Goal: Entertainment & Leisure: Browse casually

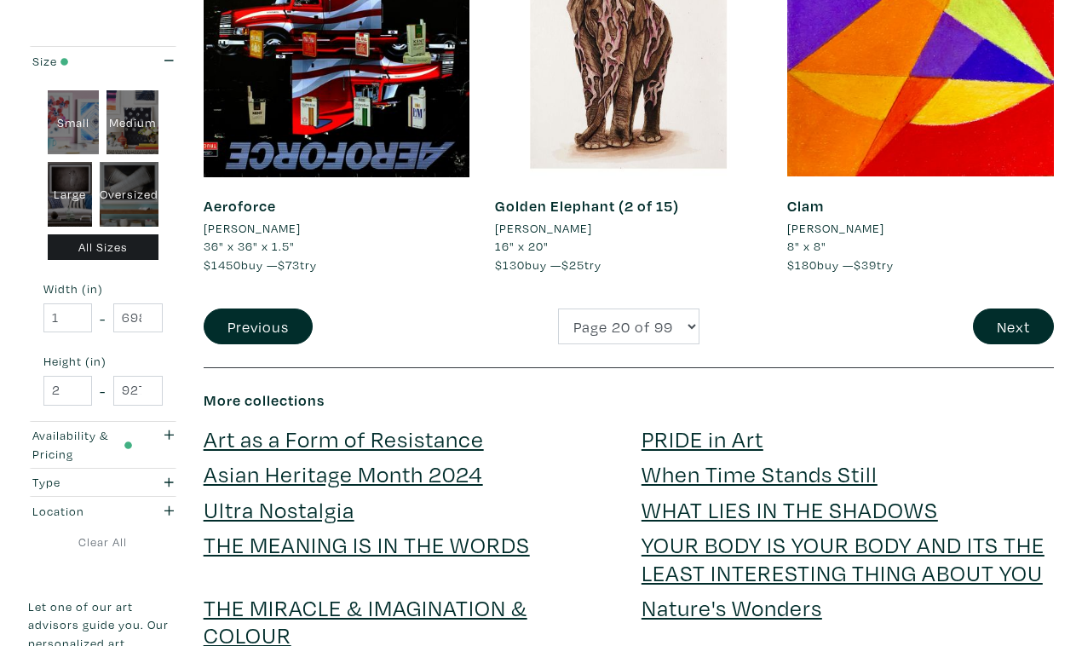
scroll to position [3349, 0]
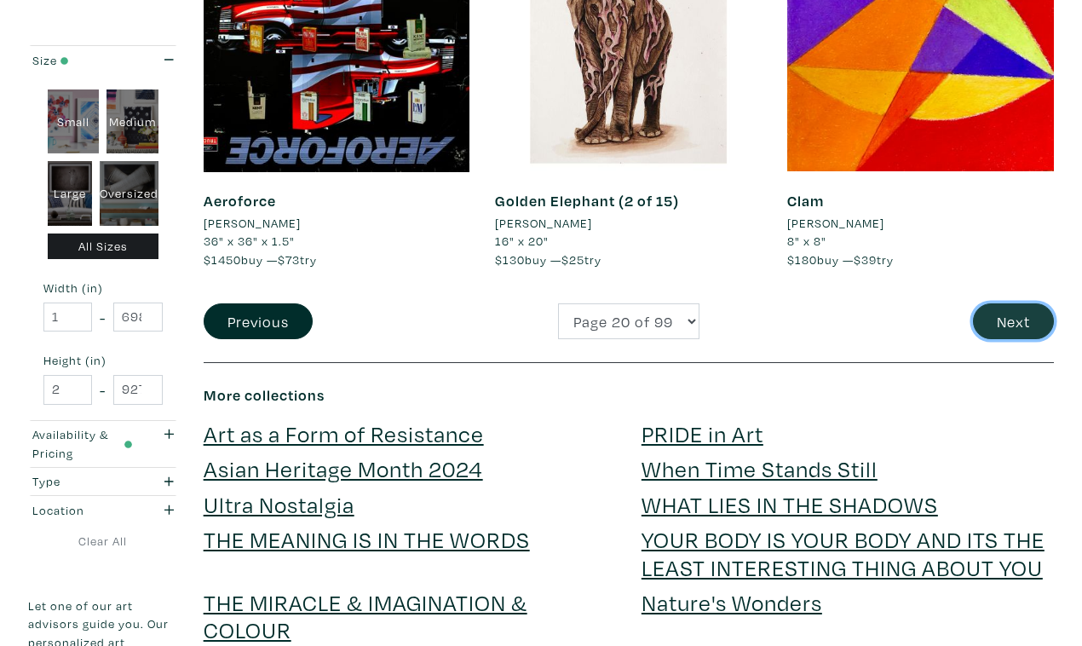
click at [1013, 303] on button "Next" at bounding box center [1013, 321] width 81 height 37
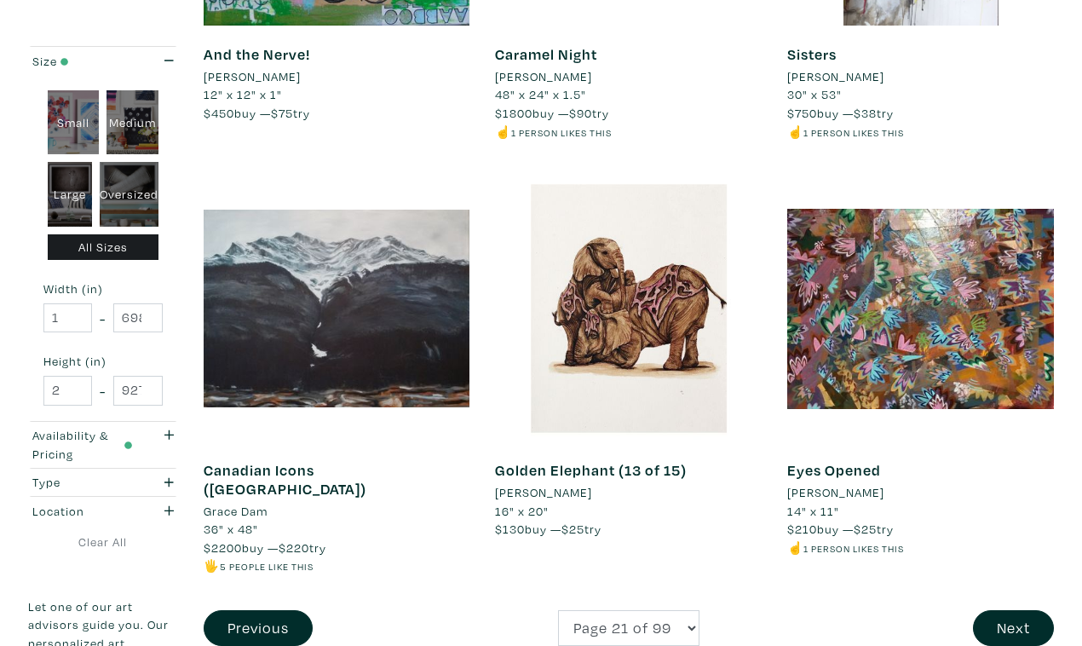
scroll to position [3067, 0]
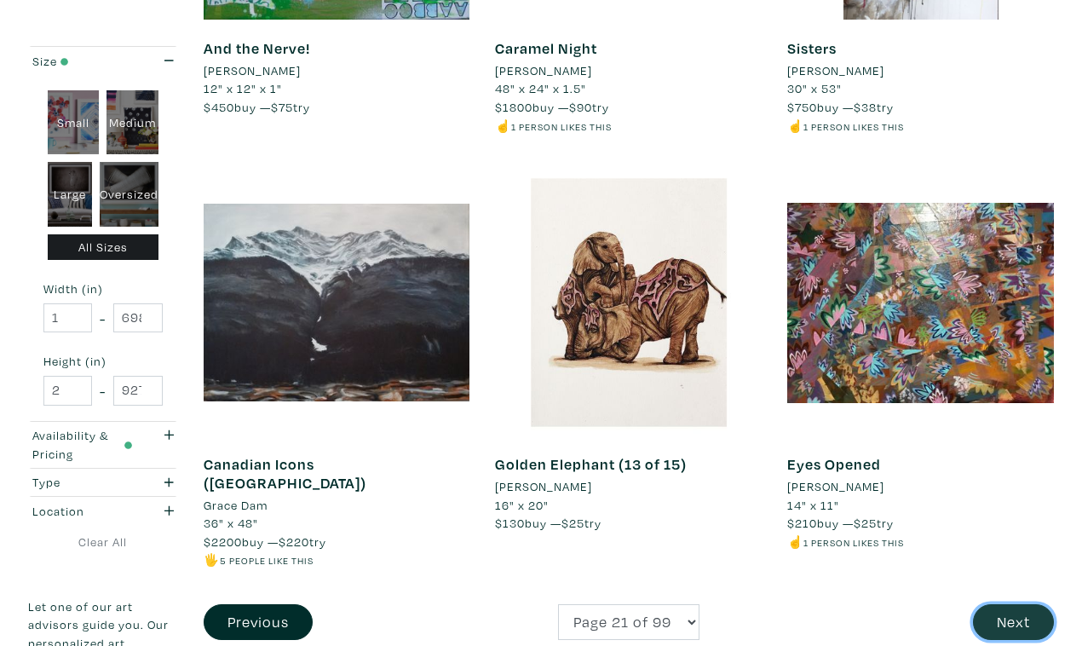
click at [1011, 604] on button "Next" at bounding box center [1013, 622] width 81 height 37
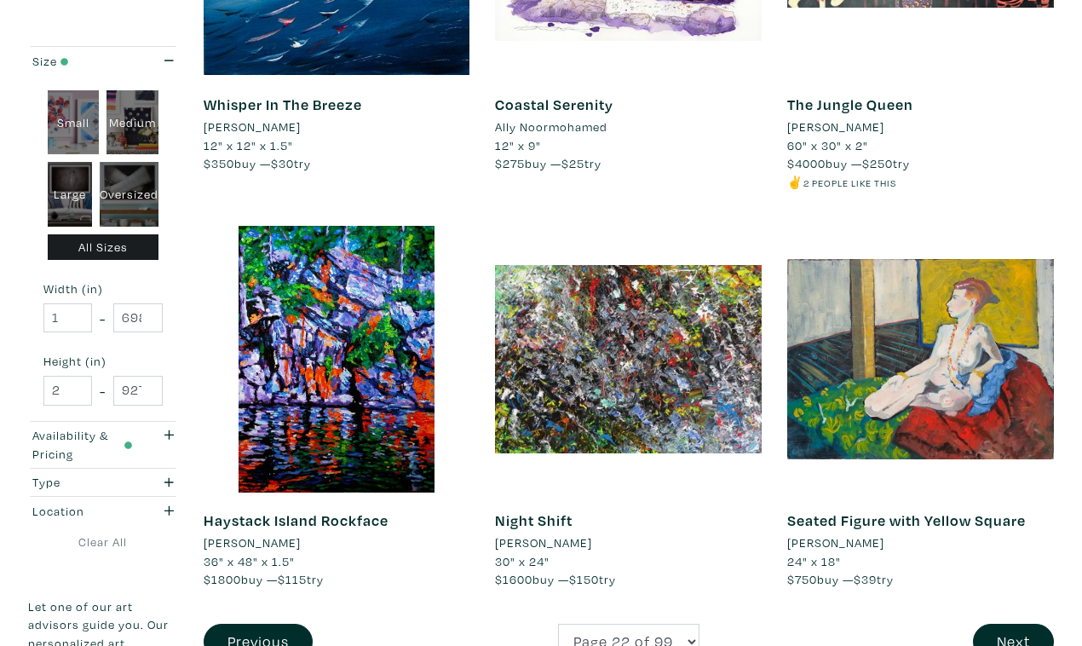
scroll to position [3049, 0]
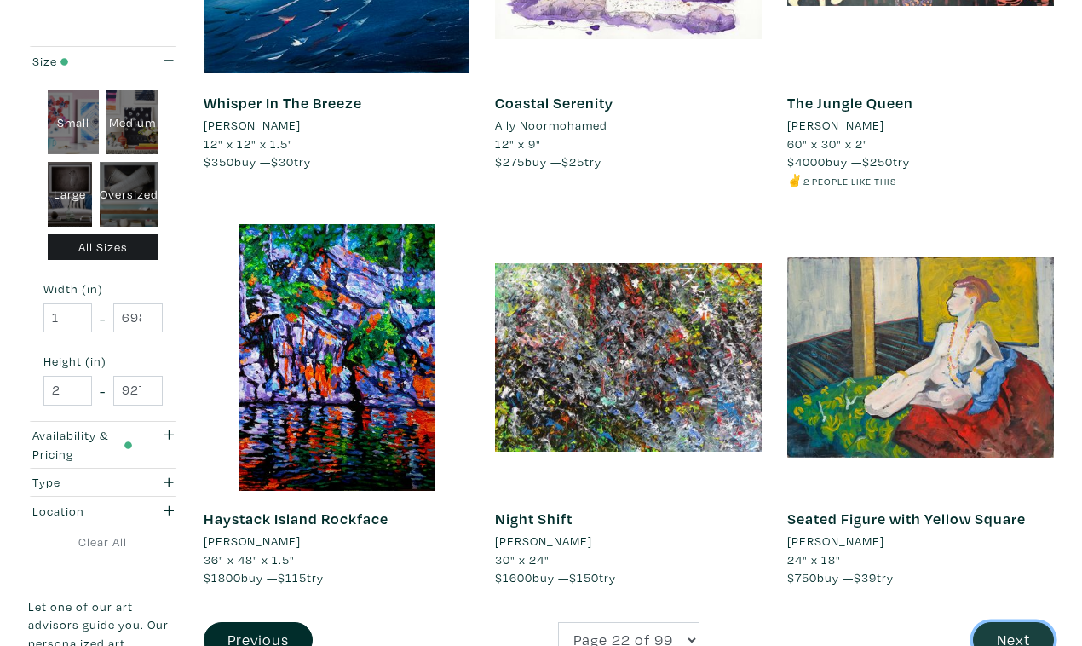
click at [1012, 622] on button "Next" at bounding box center [1013, 640] width 81 height 37
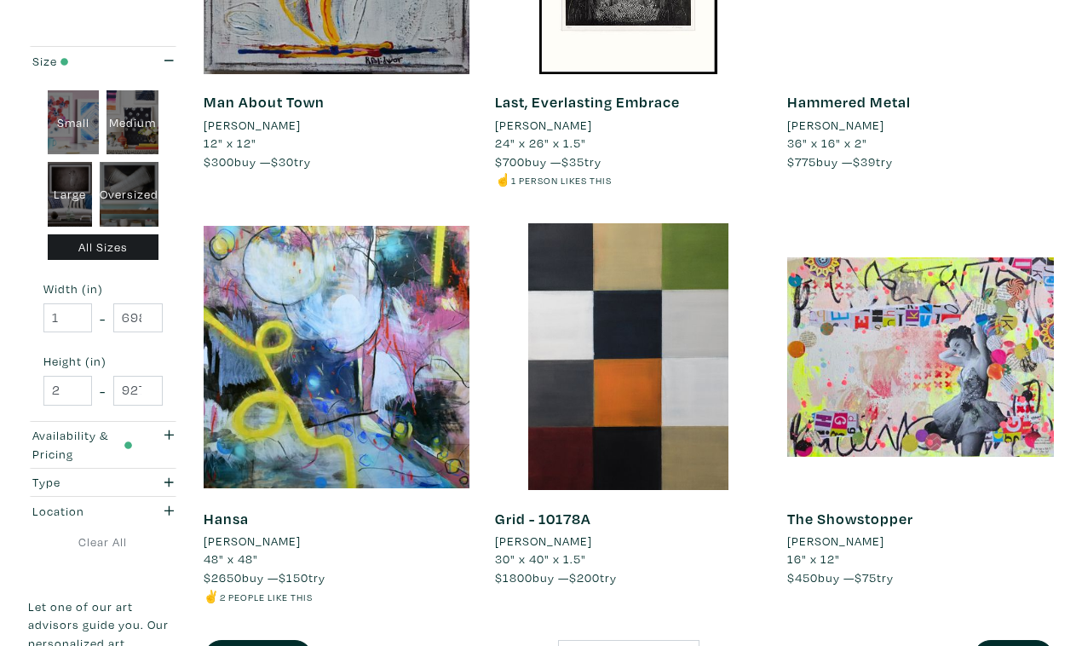
scroll to position [3071, 0]
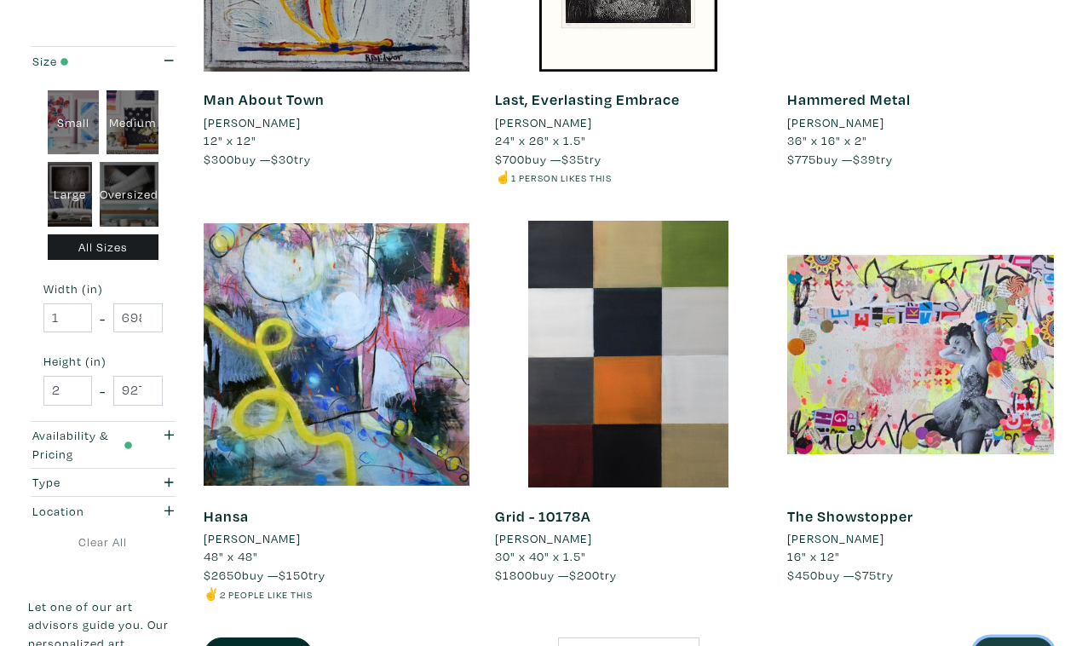
click at [1011, 637] on button "Next" at bounding box center [1013, 655] width 81 height 37
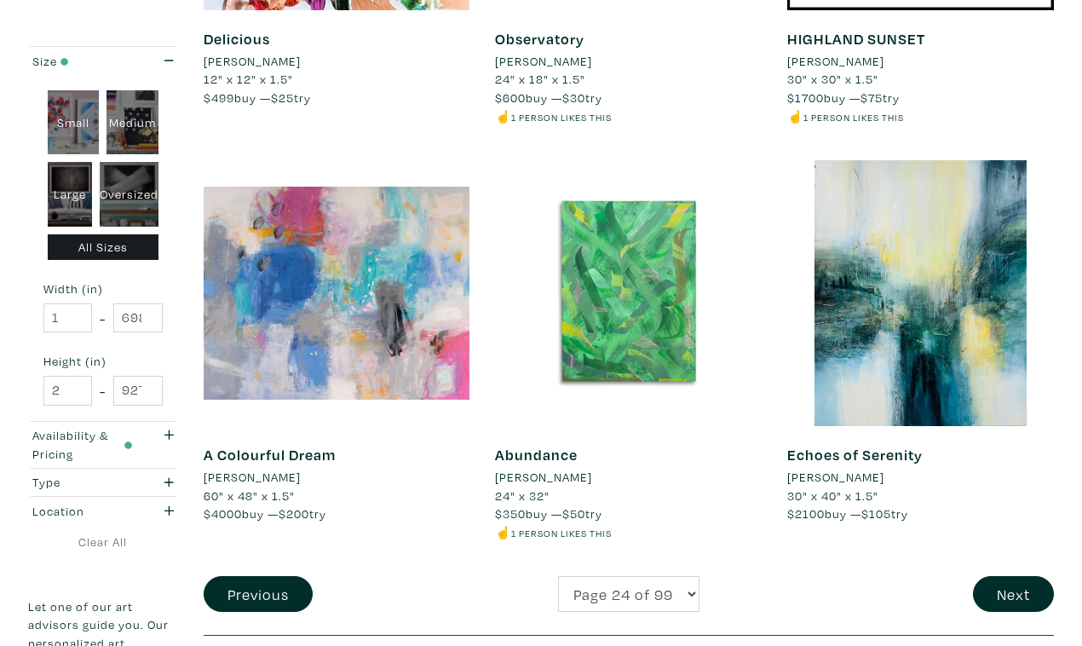
scroll to position [3082, 0]
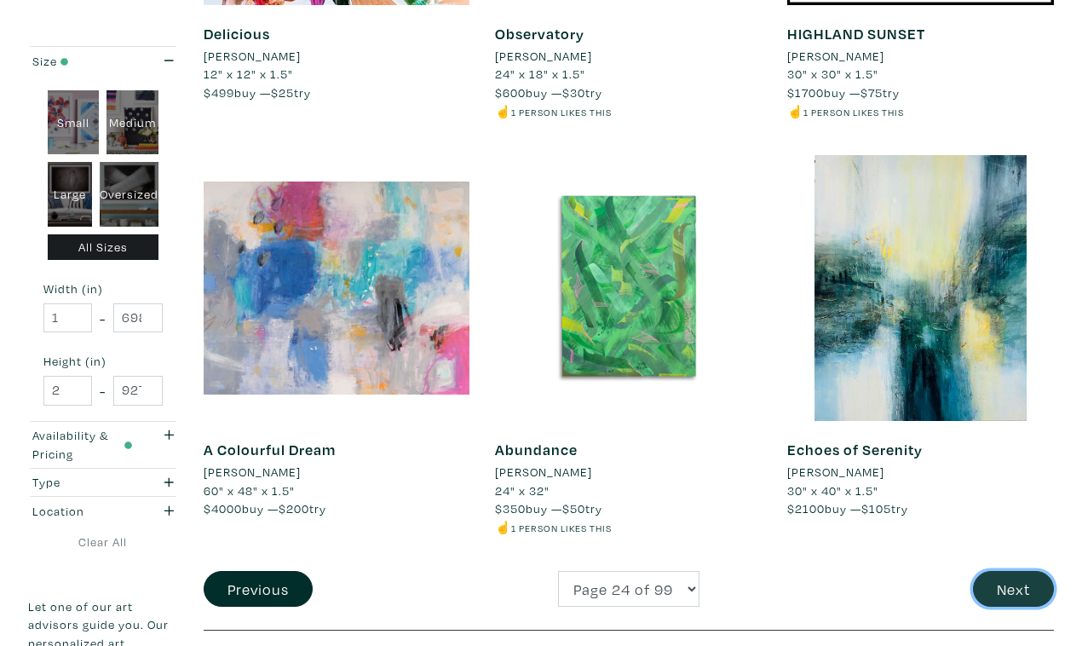
click at [1011, 571] on button "Next" at bounding box center [1013, 589] width 81 height 37
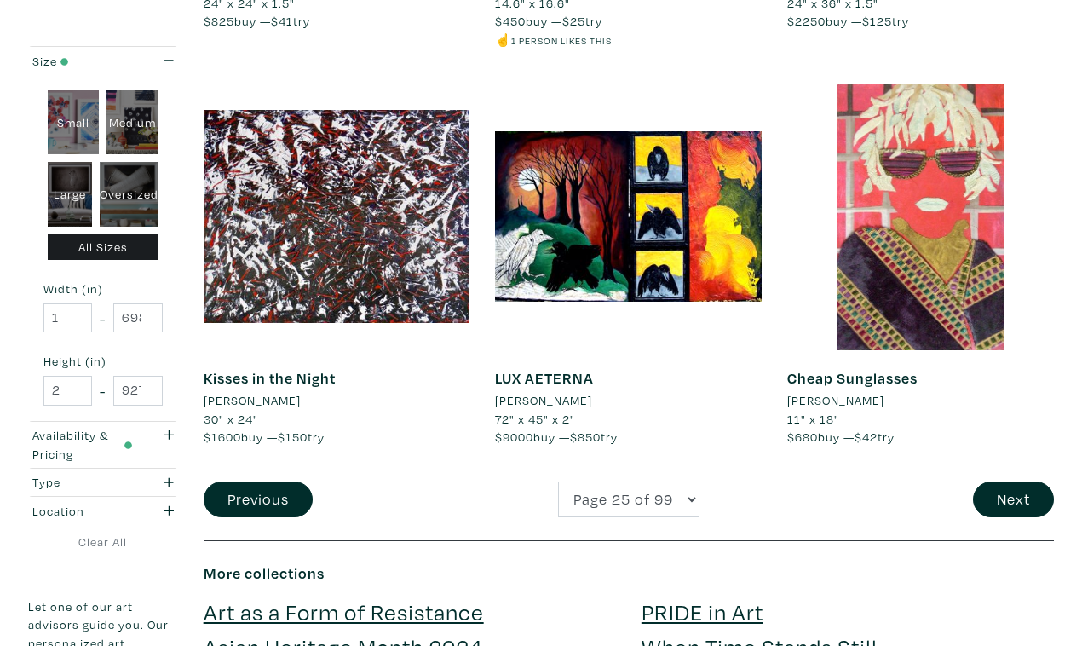
scroll to position [3197, 0]
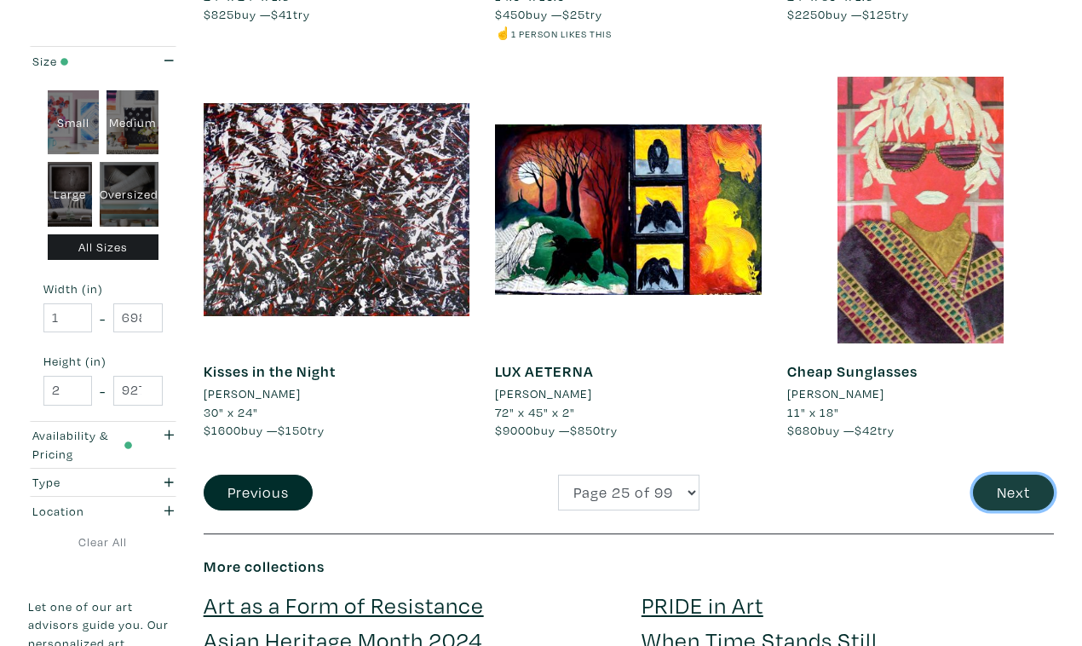
click at [1016, 475] on button "Next" at bounding box center [1013, 493] width 81 height 37
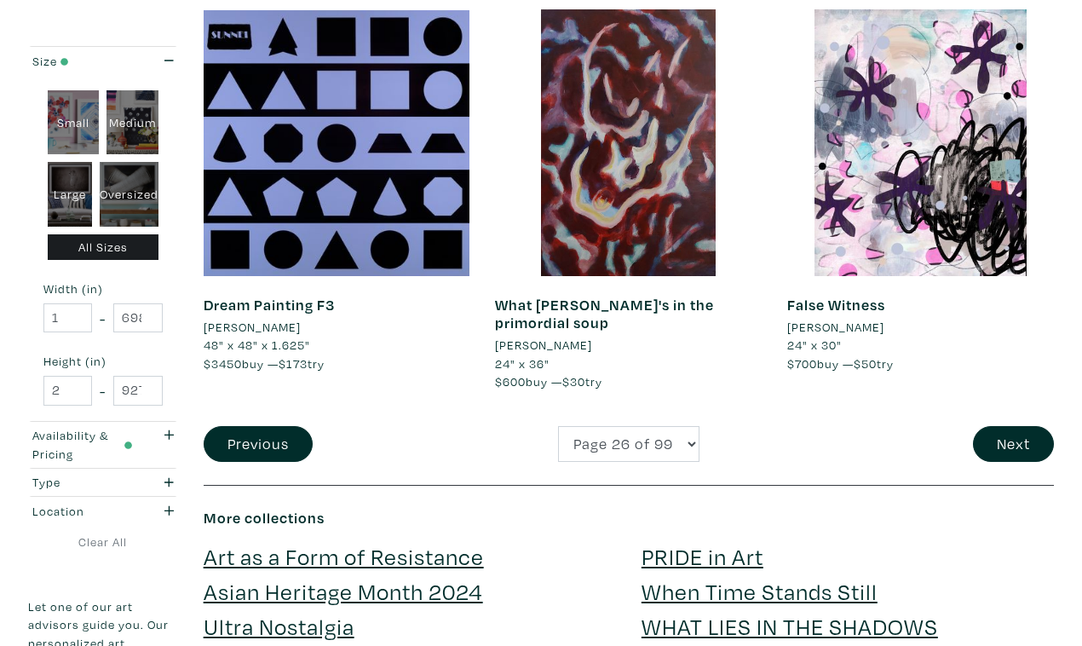
scroll to position [3246, 0]
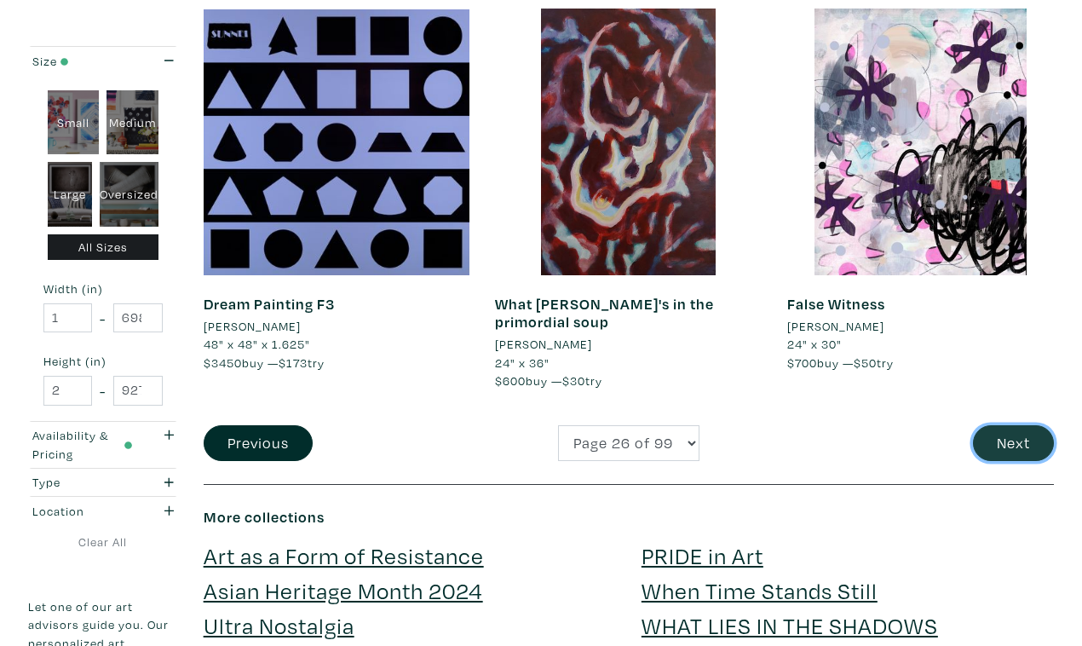
click at [1026, 425] on button "Next" at bounding box center [1013, 443] width 81 height 37
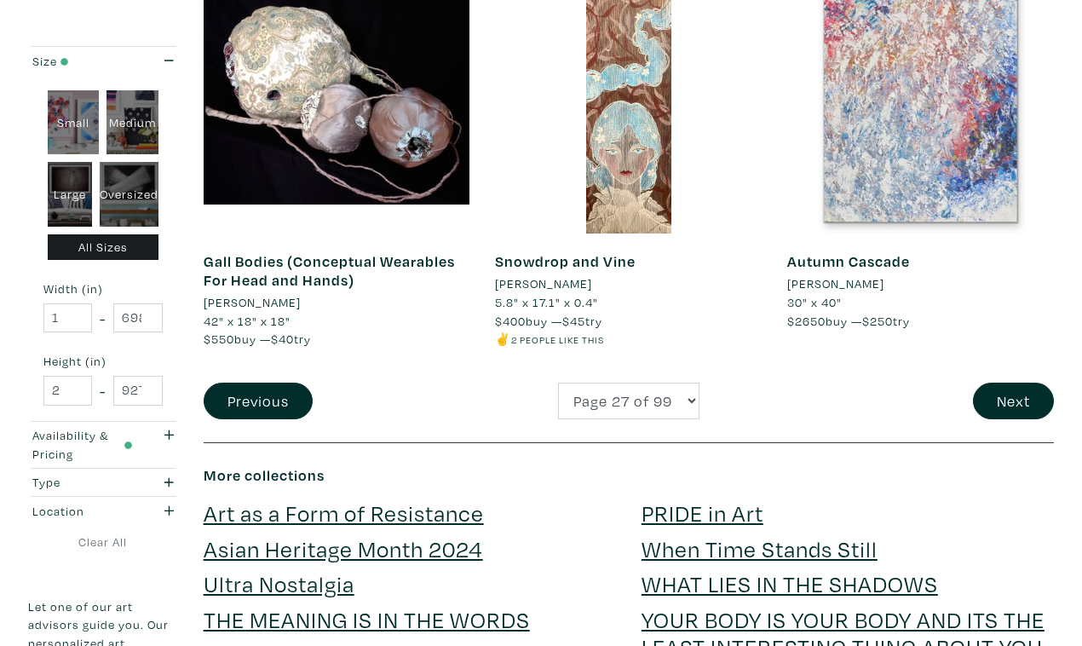
scroll to position [3353, 0]
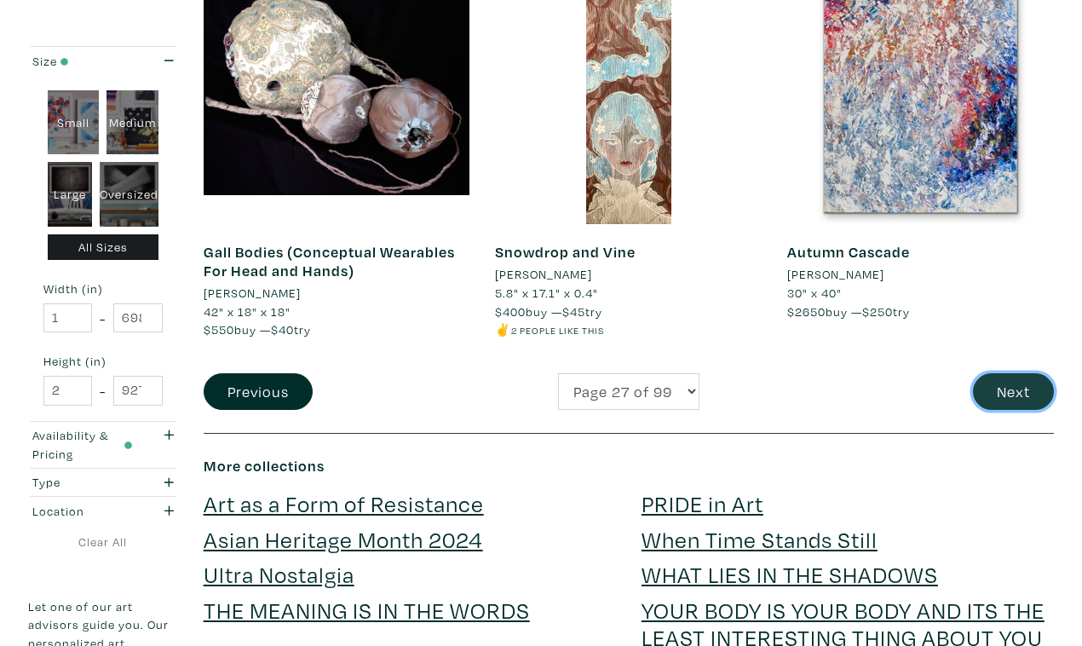
click at [1016, 373] on button "Next" at bounding box center [1013, 391] width 81 height 37
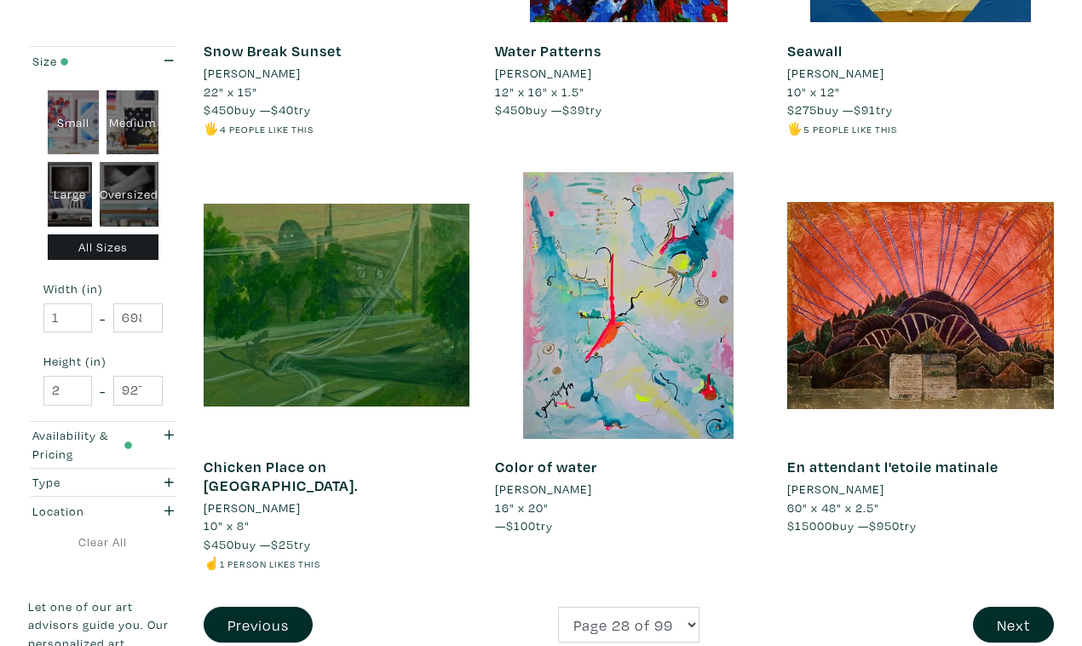
scroll to position [3104, 0]
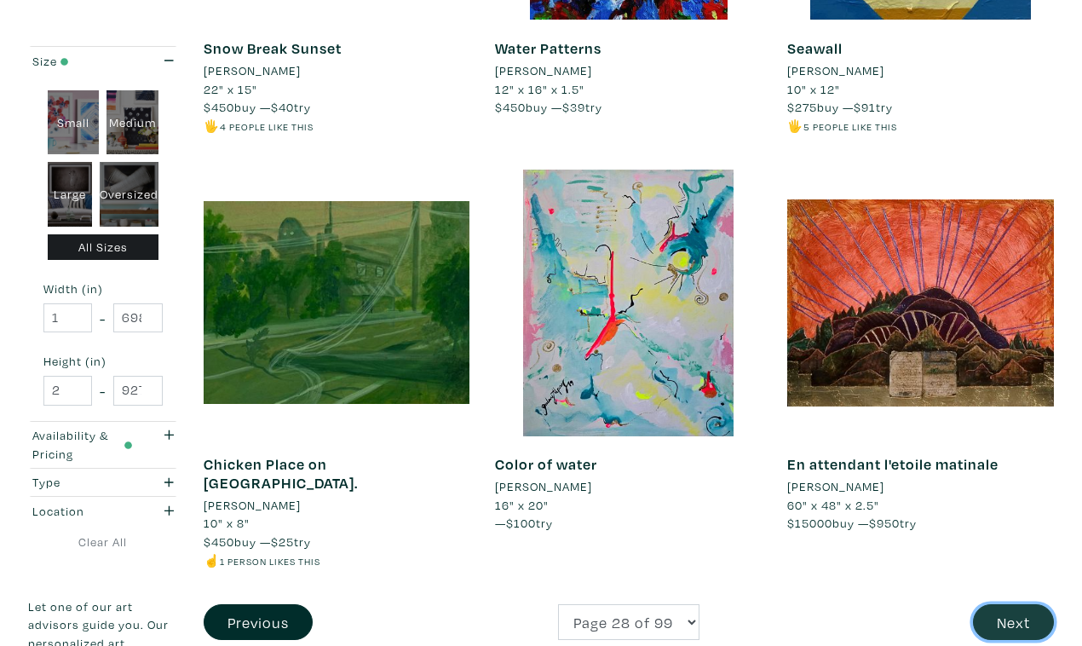
click at [1004, 604] on button "Next" at bounding box center [1013, 622] width 81 height 37
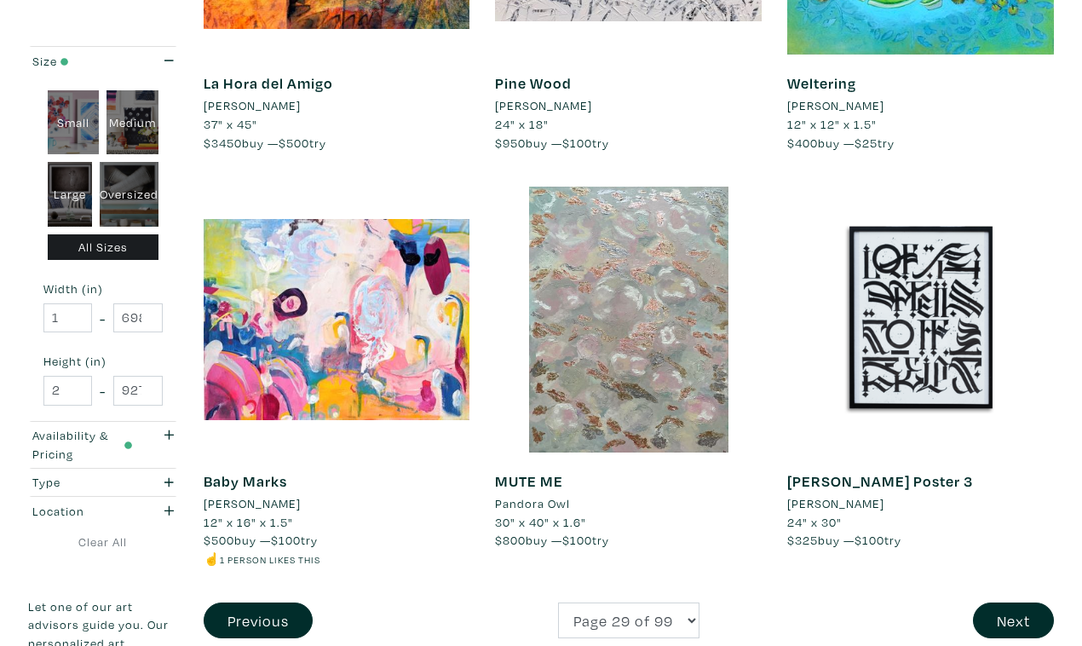
scroll to position [3053, 0]
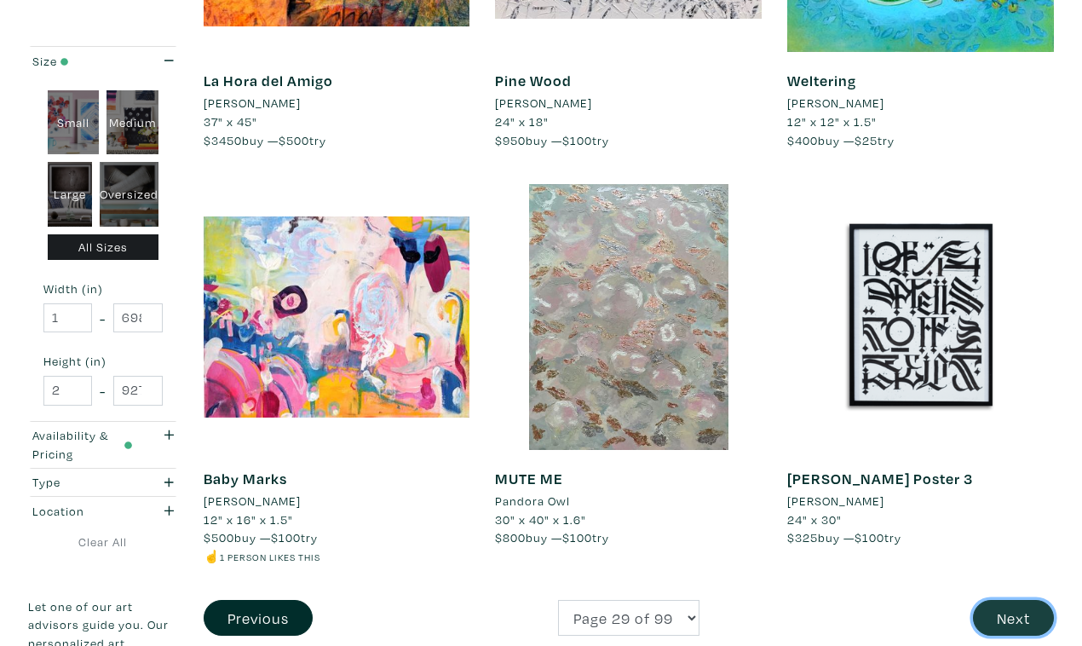
click at [1012, 600] on button "Next" at bounding box center [1013, 618] width 81 height 37
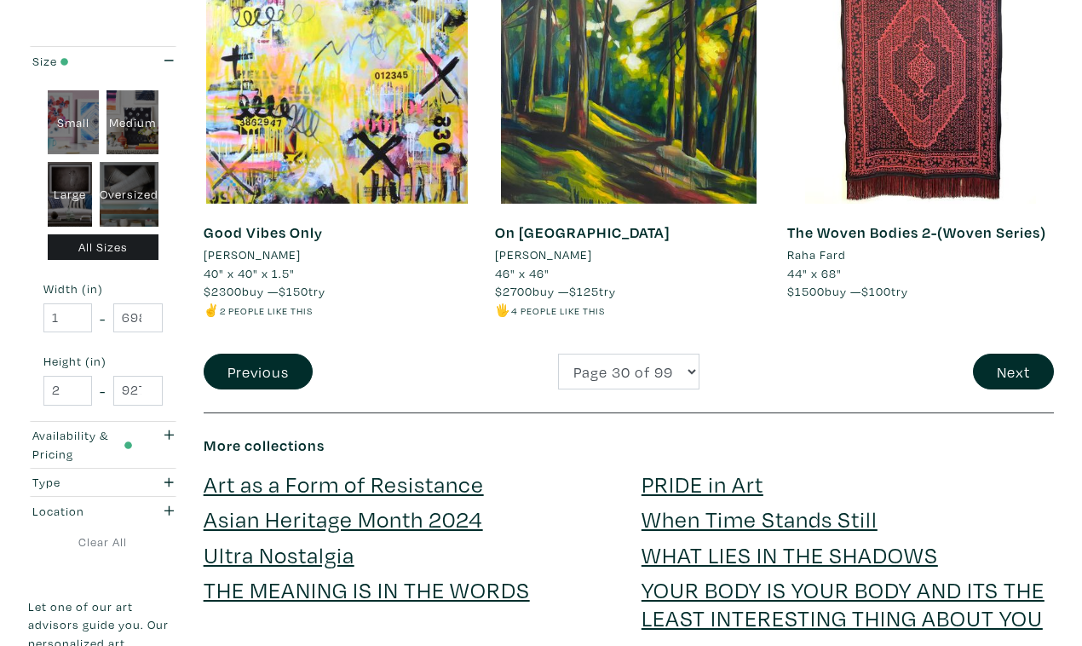
scroll to position [3312, 0]
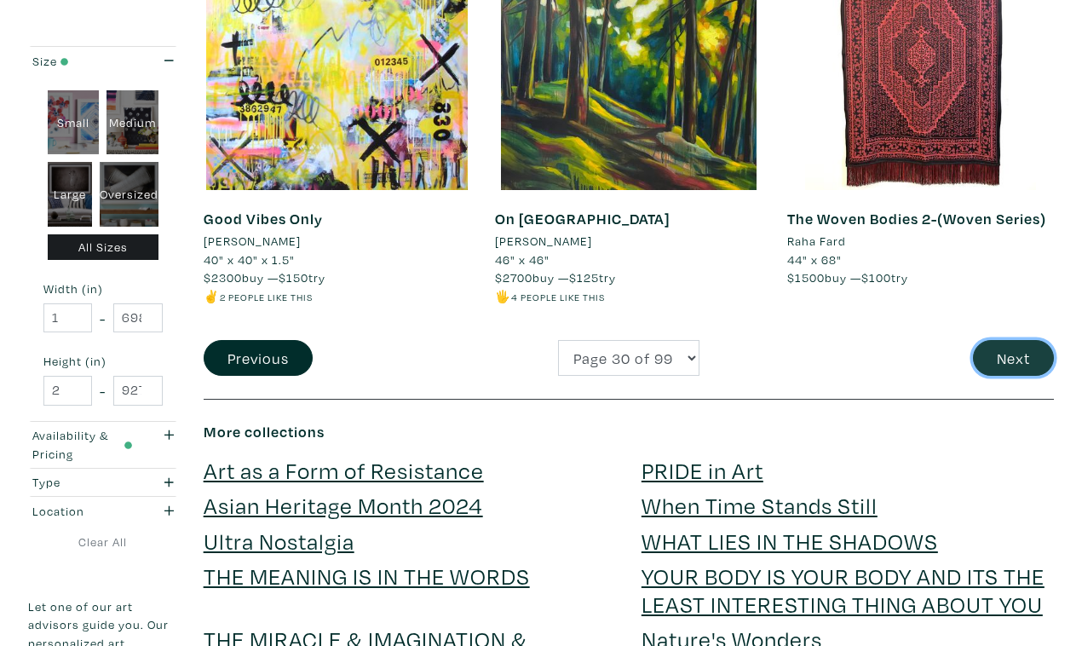
click at [1006, 340] on button "Next" at bounding box center [1013, 358] width 81 height 37
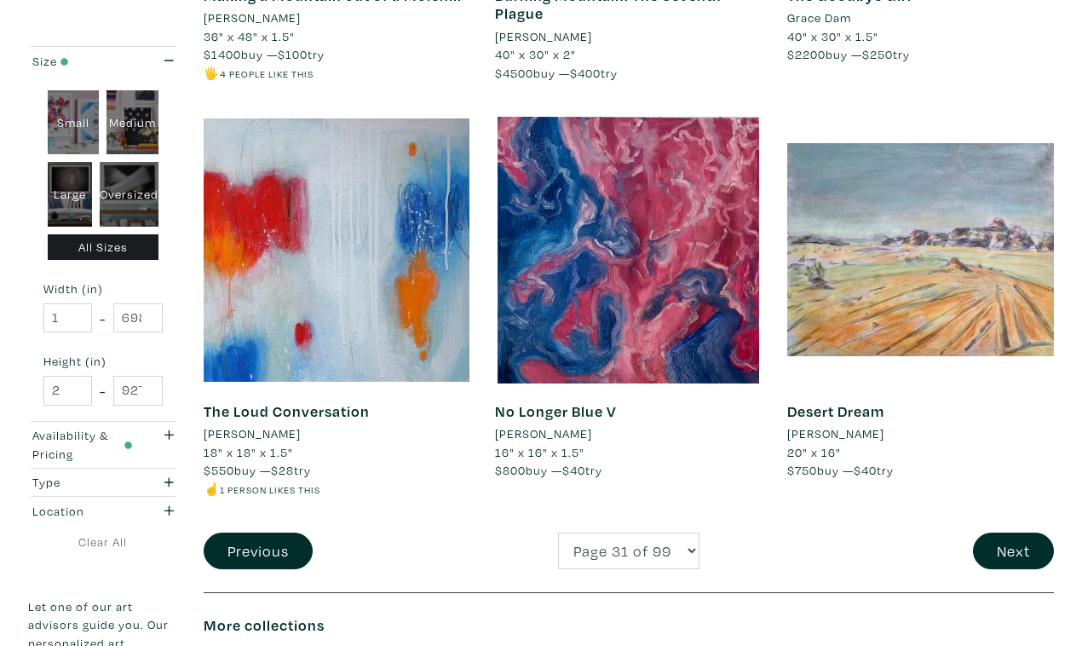
scroll to position [3197, 0]
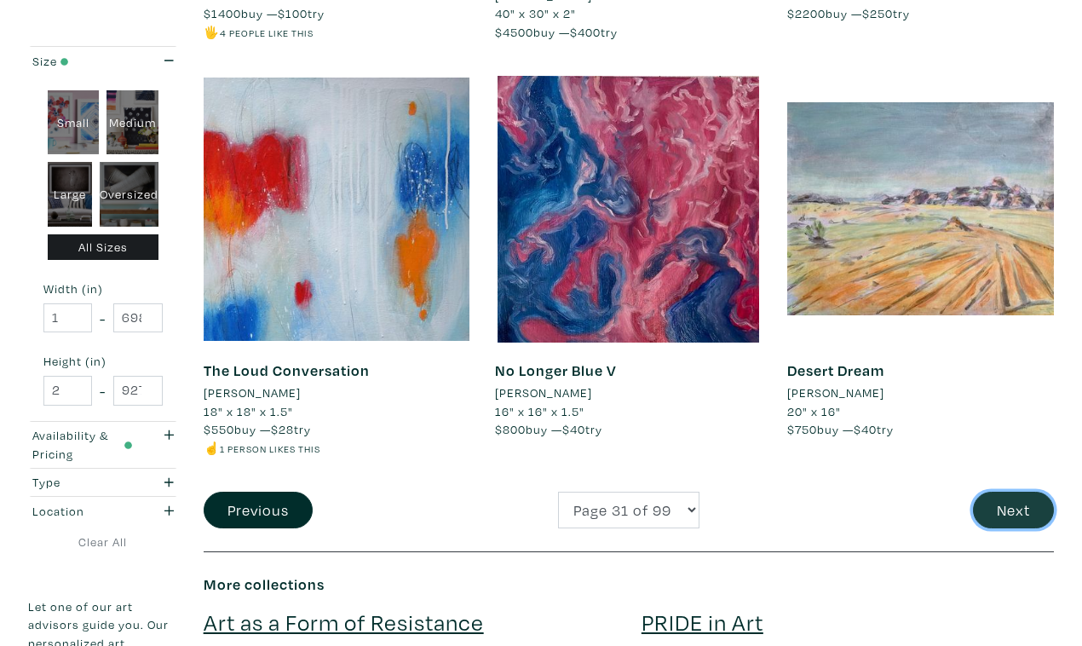
click at [1023, 492] on button "Next" at bounding box center [1013, 510] width 81 height 37
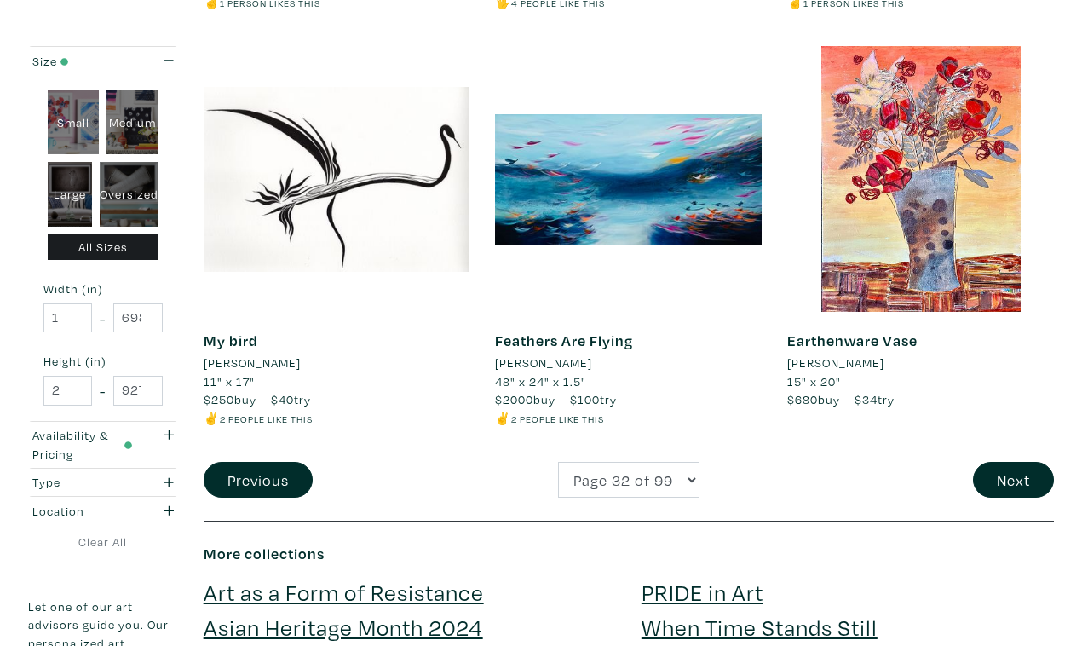
scroll to position [3199, 0]
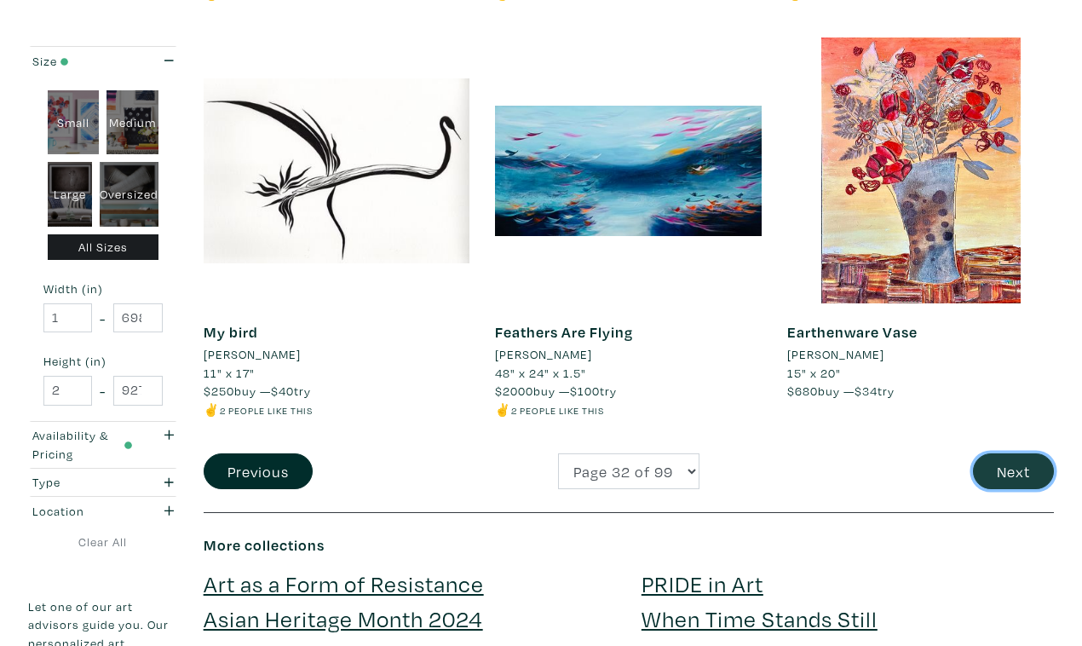
click at [1014, 453] on button "Next" at bounding box center [1013, 471] width 81 height 37
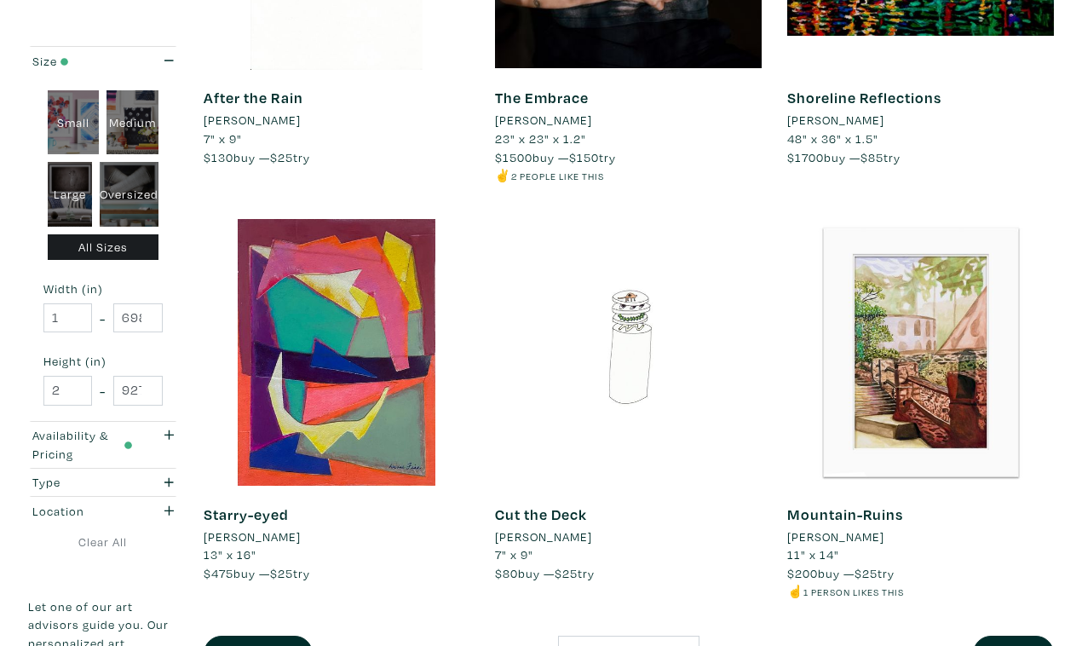
scroll to position [3046, 0]
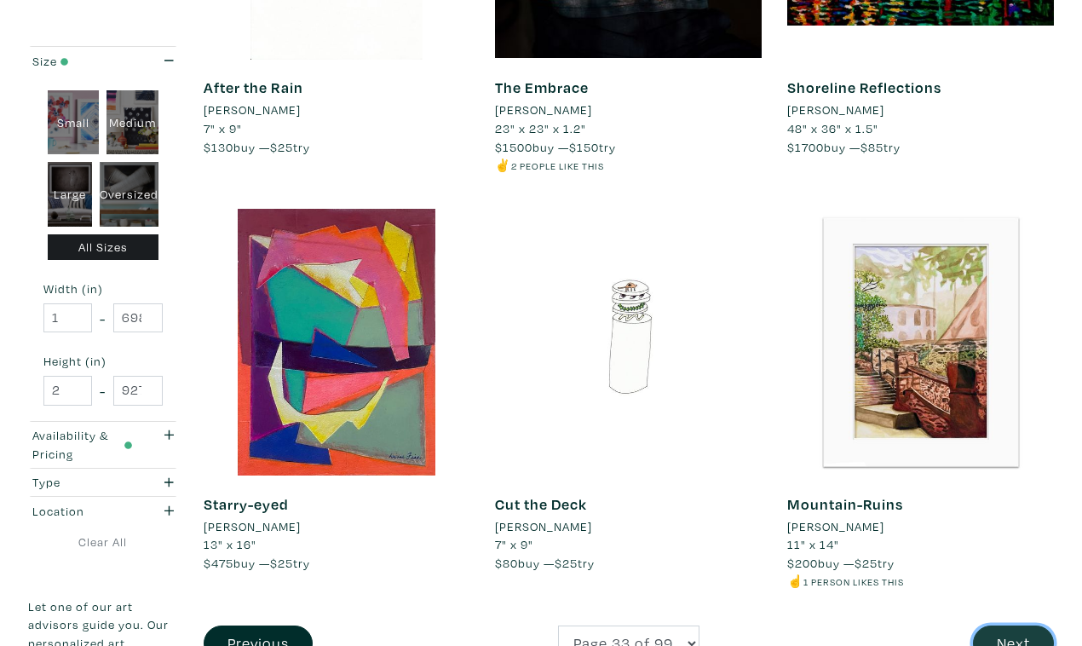
click at [1007, 625] on button "Next" at bounding box center [1013, 643] width 81 height 37
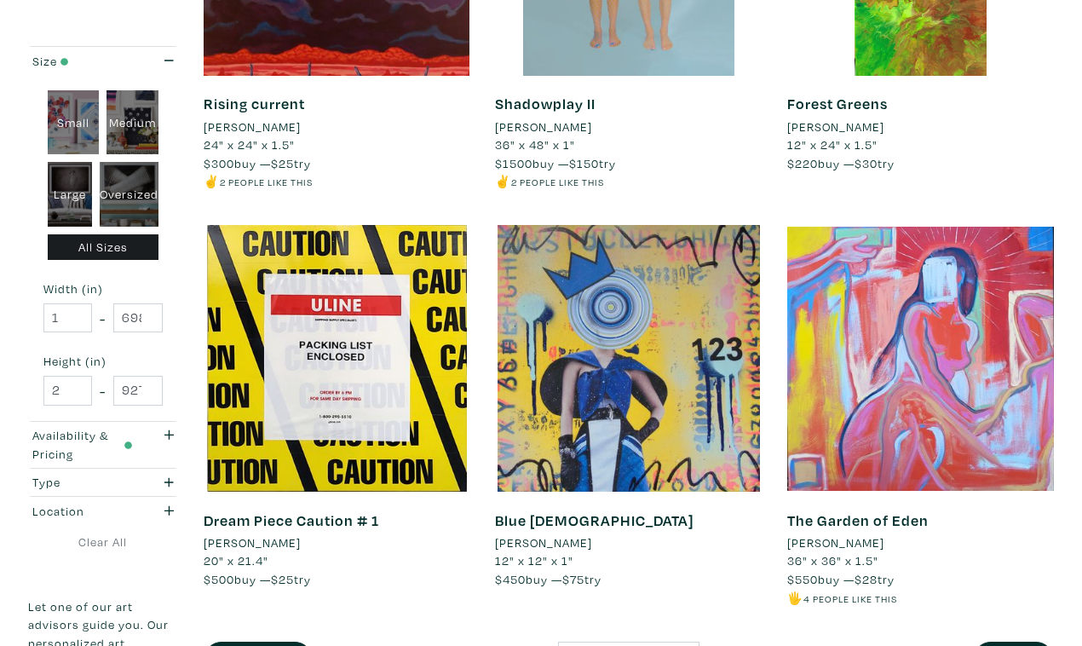
scroll to position [3068, 0]
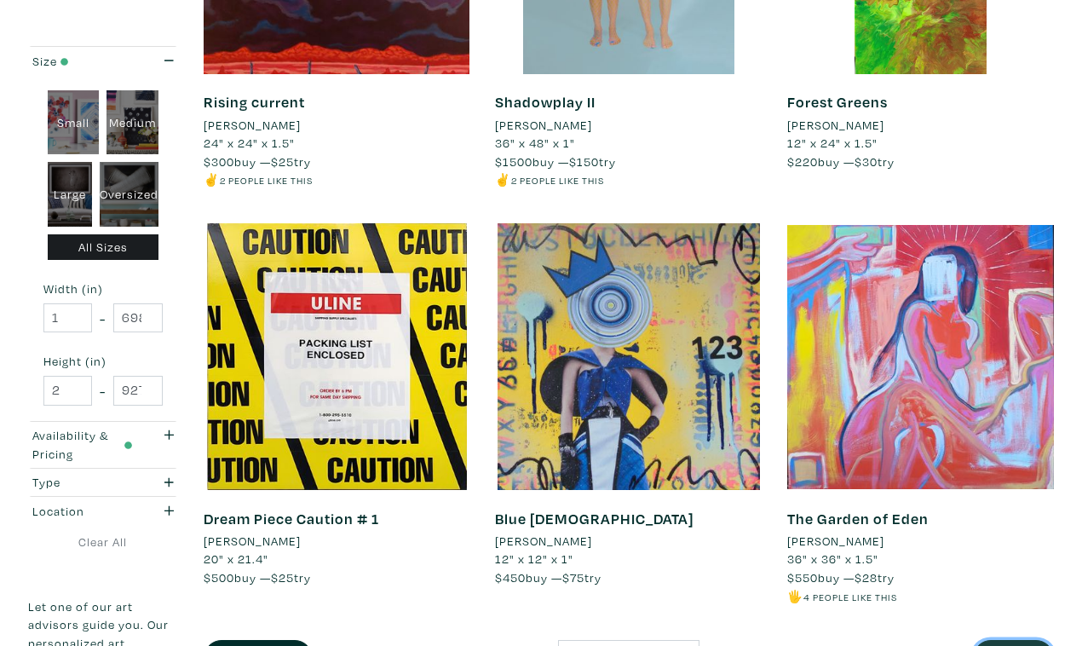
click at [1017, 640] on button "Next" at bounding box center [1013, 658] width 81 height 37
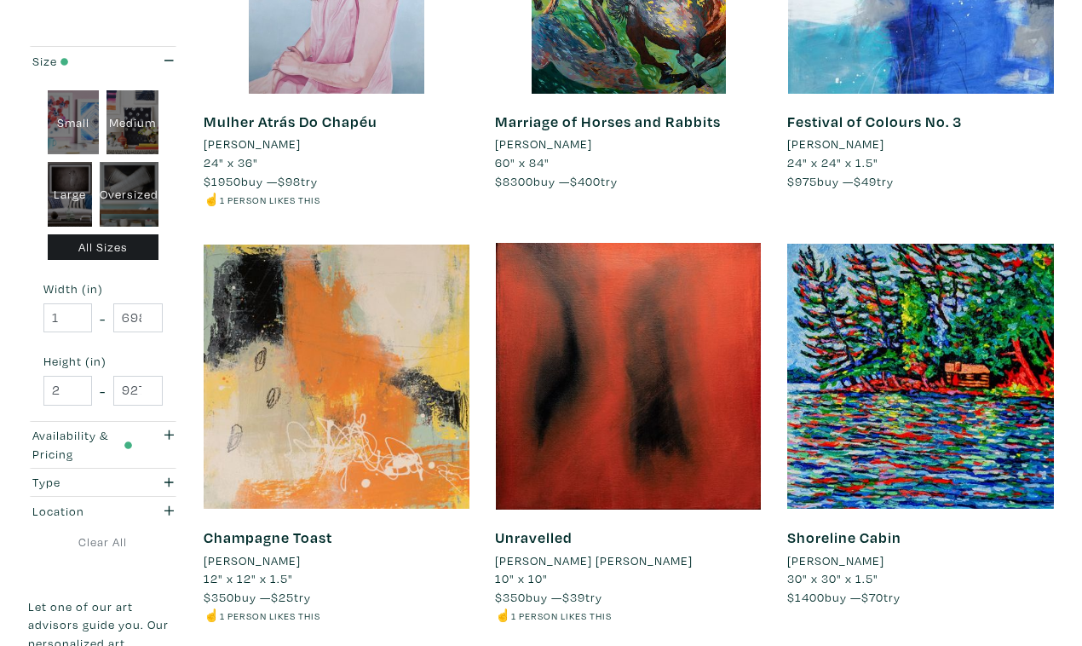
scroll to position [3017, 0]
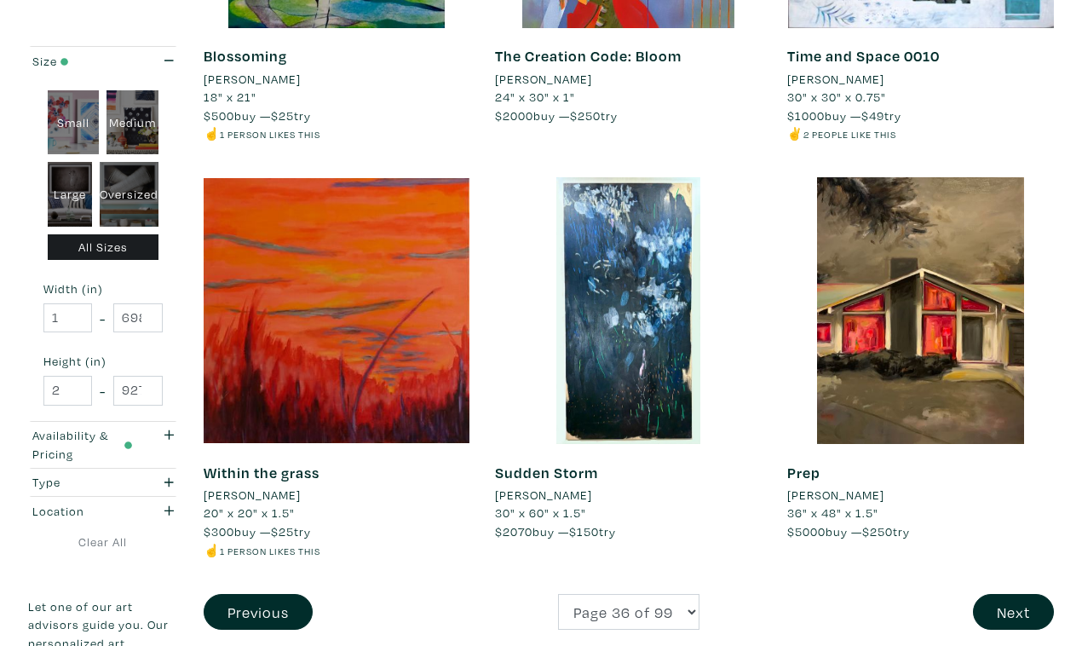
scroll to position [3120, 0]
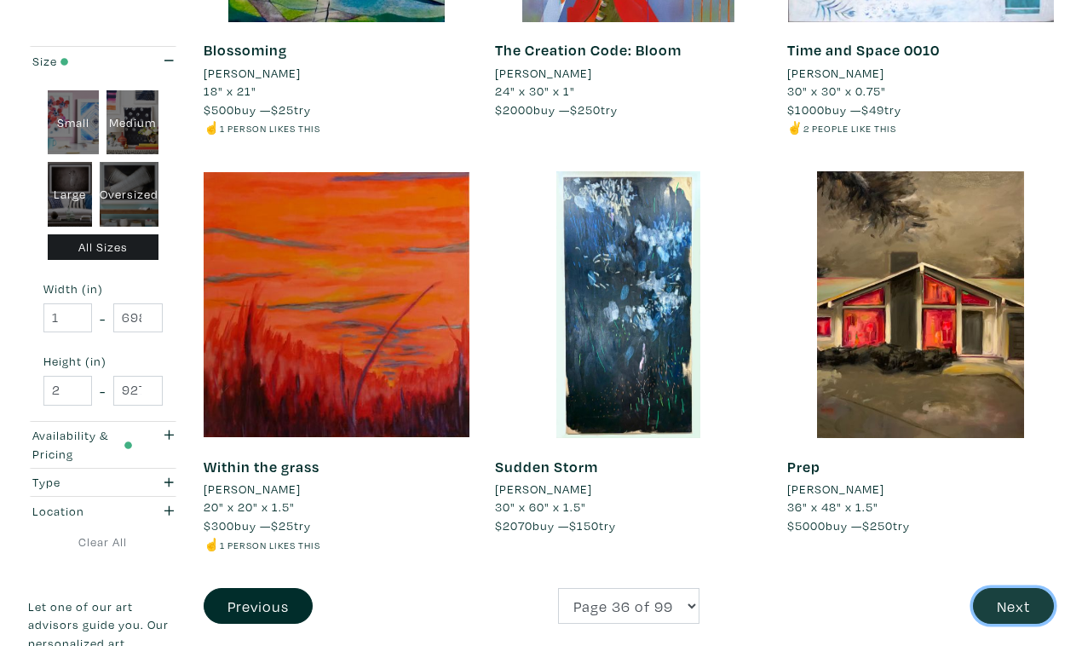
click at [1020, 588] on button "Next" at bounding box center [1013, 606] width 81 height 37
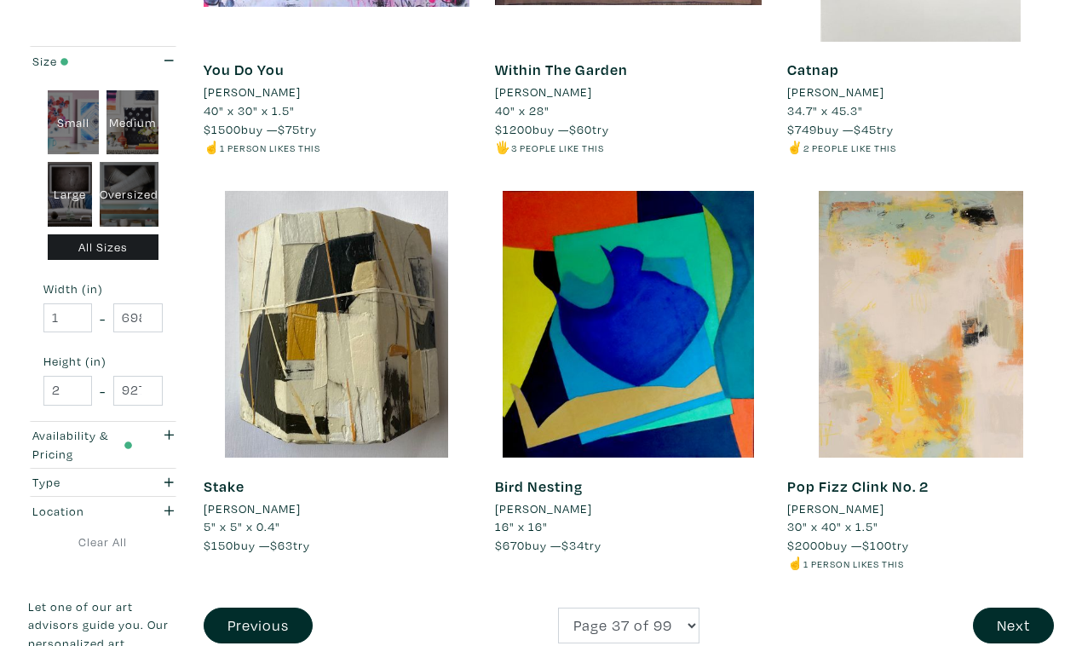
scroll to position [3066, 0]
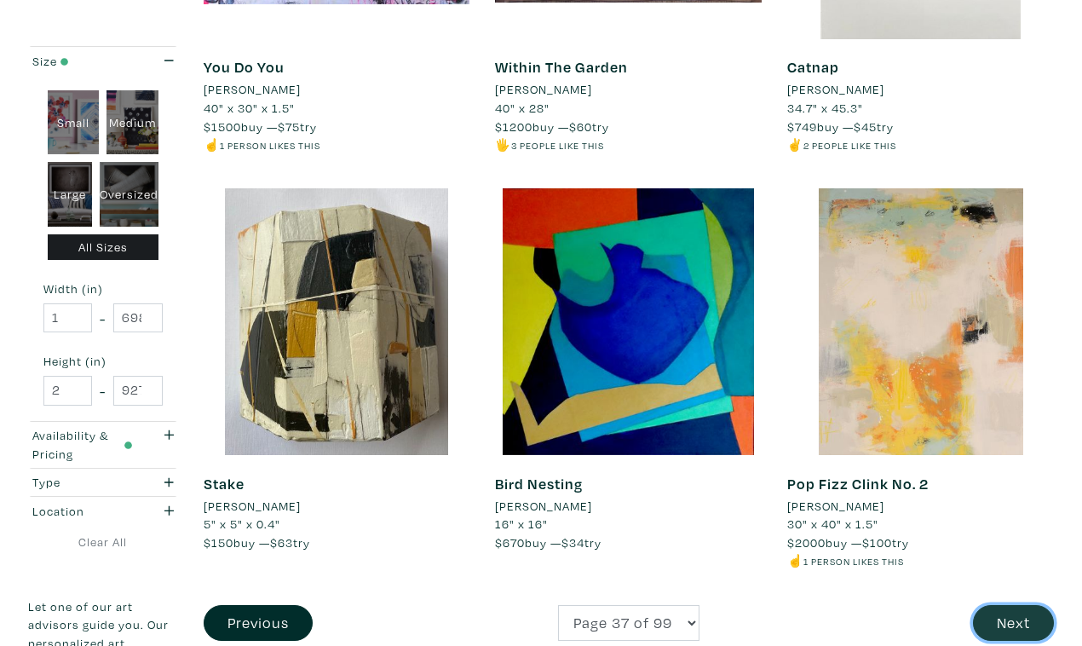
click at [1009, 605] on button "Next" at bounding box center [1013, 623] width 81 height 37
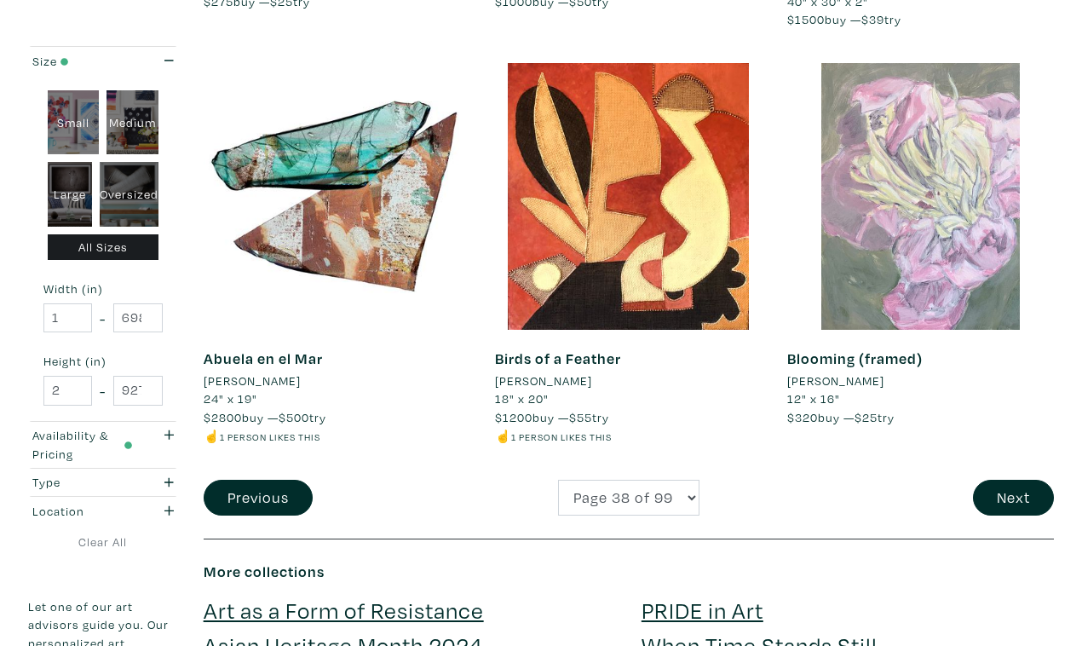
scroll to position [3251, 0]
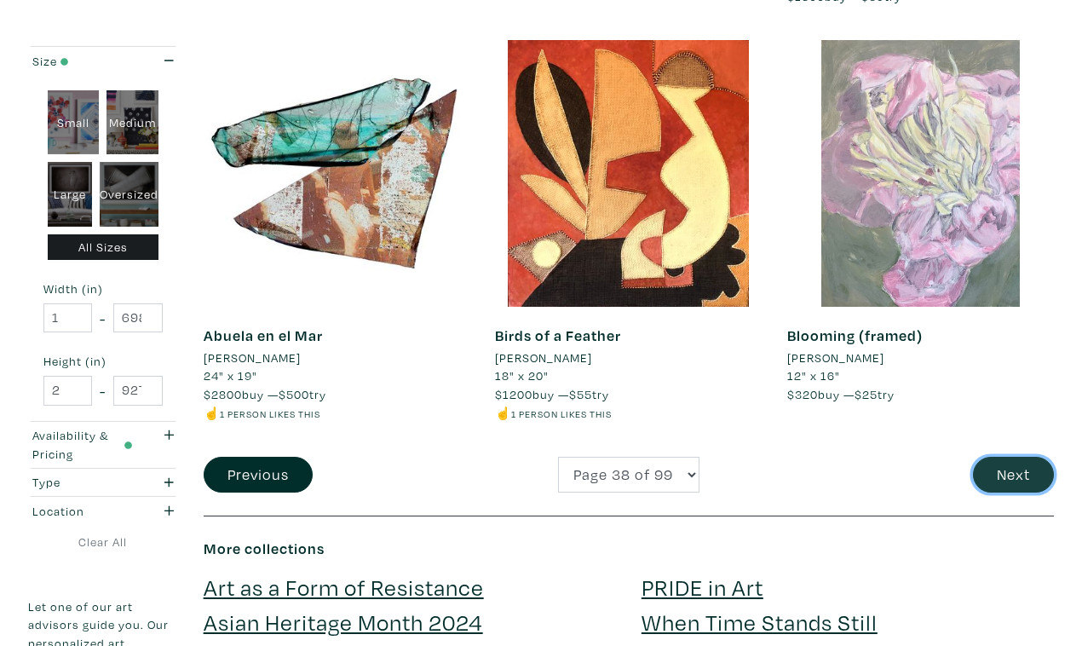
click at [1019, 457] on button "Next" at bounding box center [1013, 475] width 81 height 37
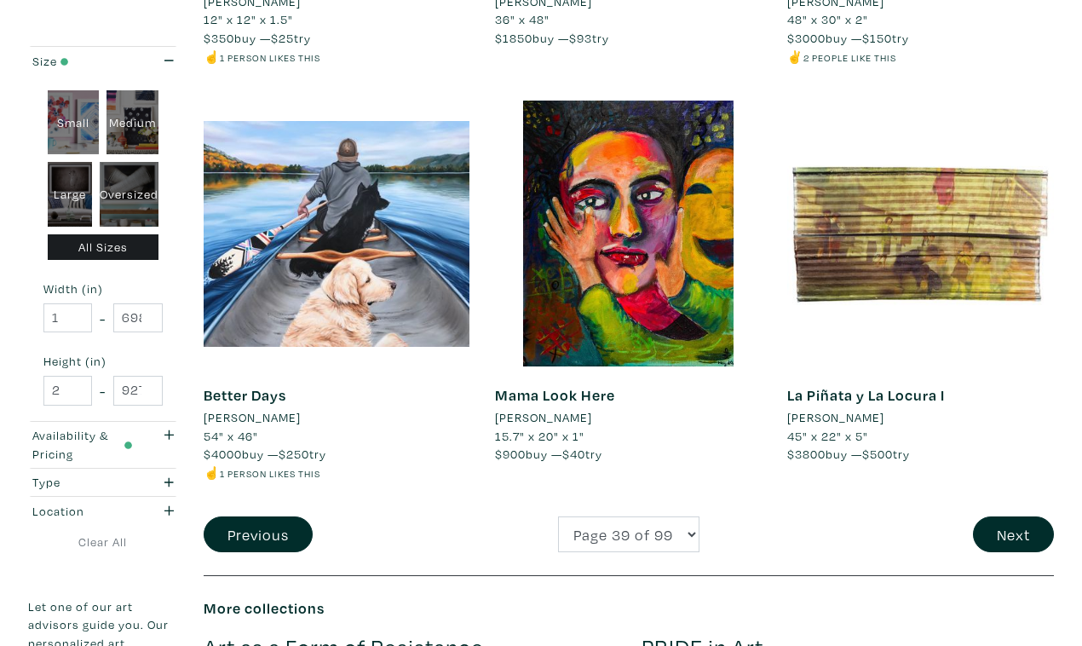
scroll to position [3172, 0]
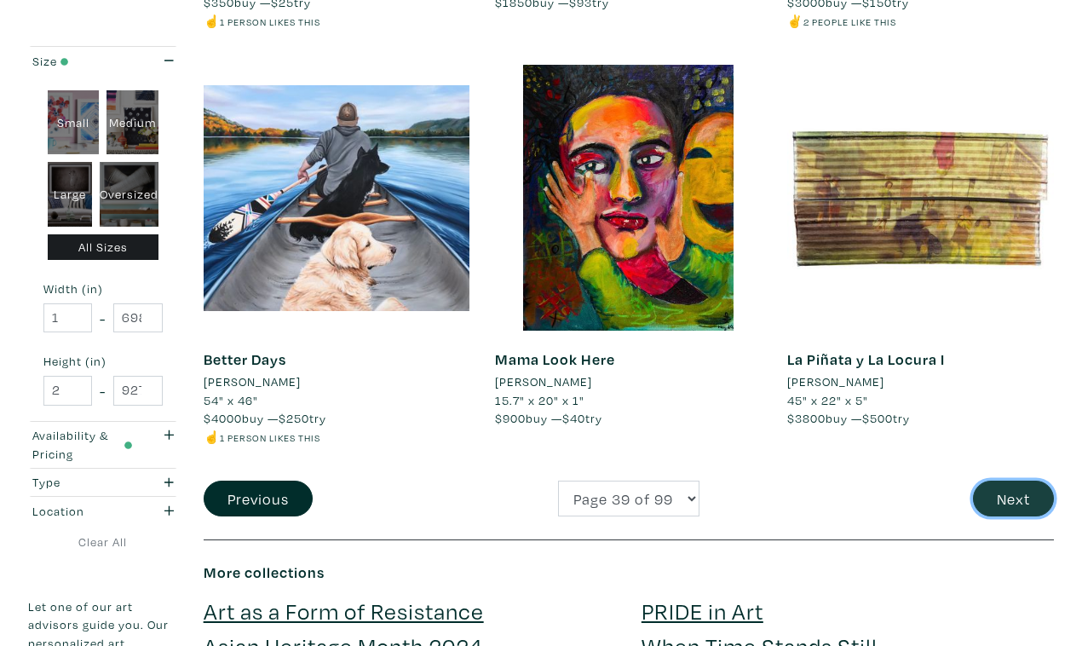
click at [1030, 481] on button "Next" at bounding box center [1013, 499] width 81 height 37
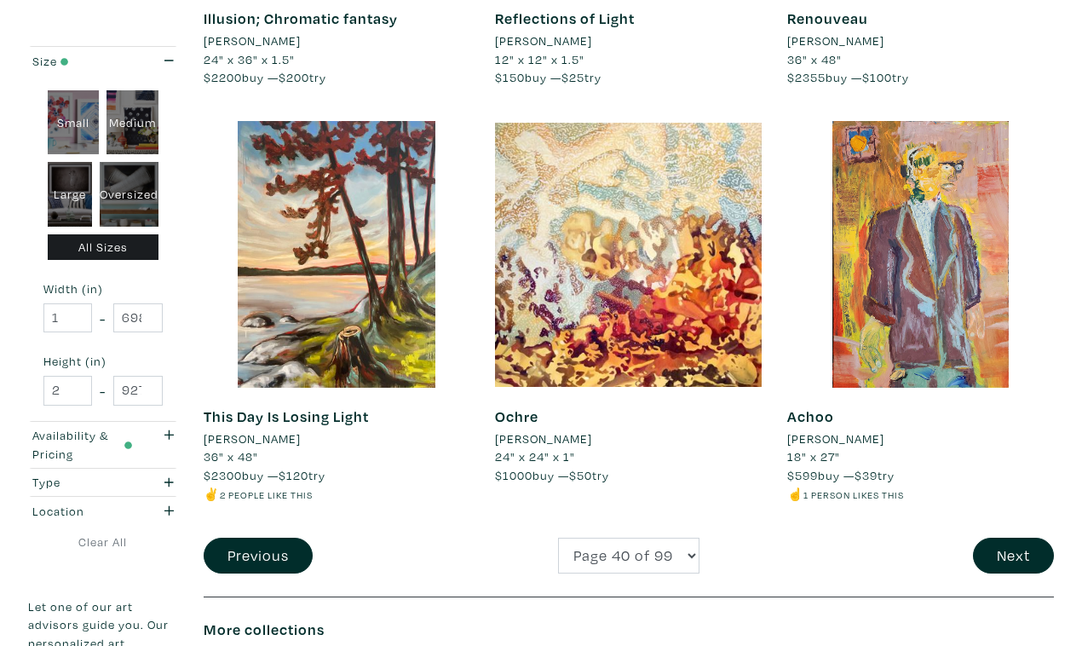
scroll to position [3191, 0]
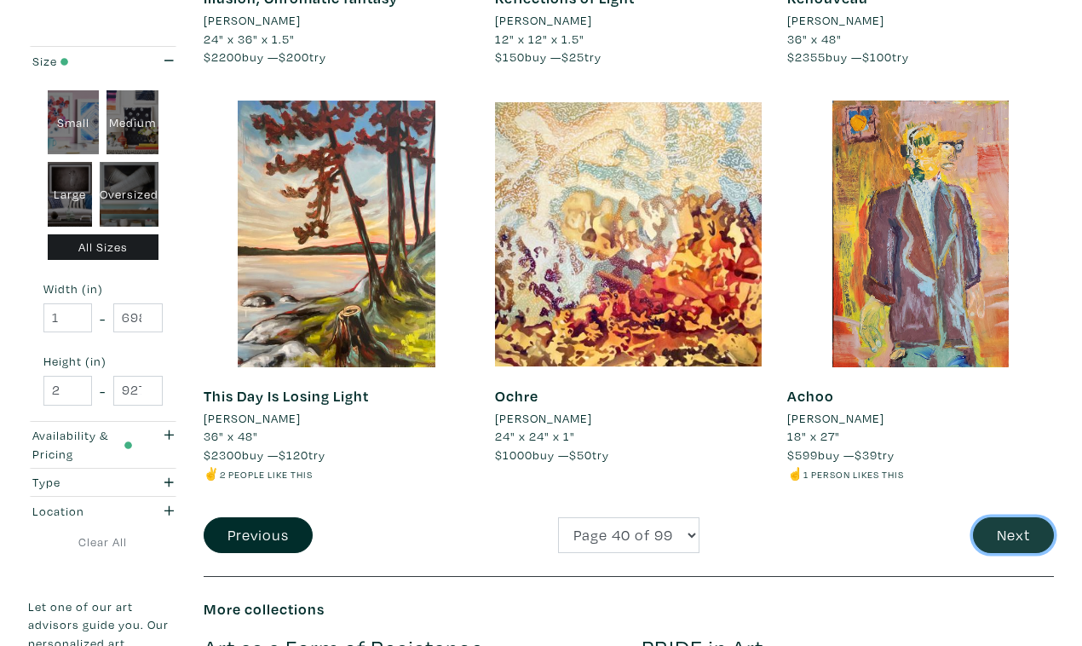
click at [1016, 517] on button "Next" at bounding box center [1013, 535] width 81 height 37
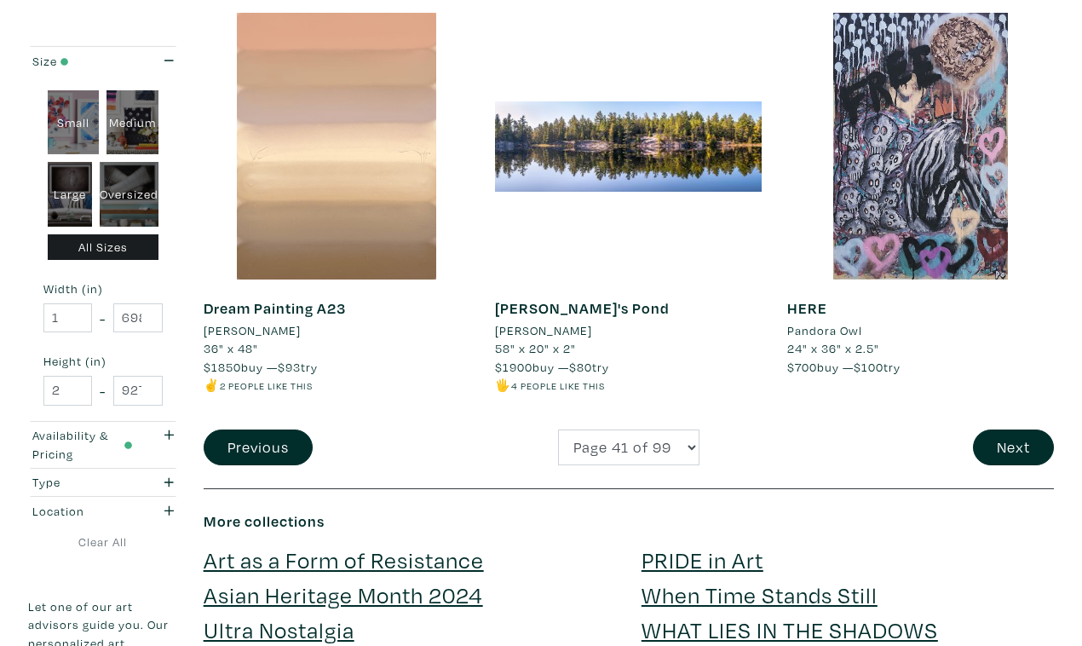
scroll to position [3250, 0]
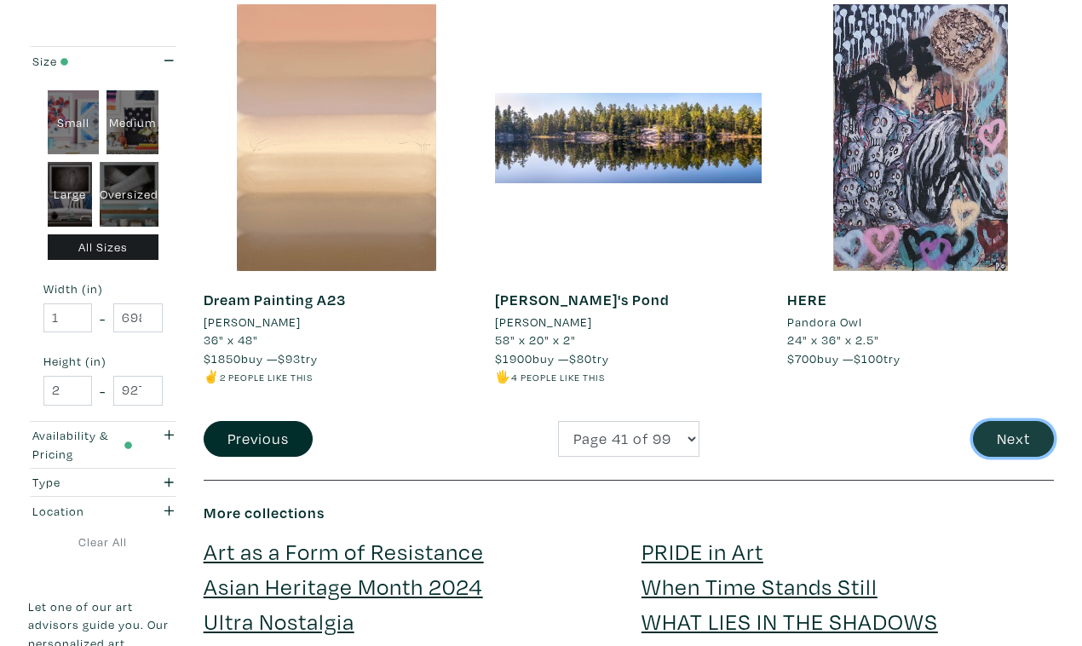
click at [1018, 421] on button "Next" at bounding box center [1013, 439] width 81 height 37
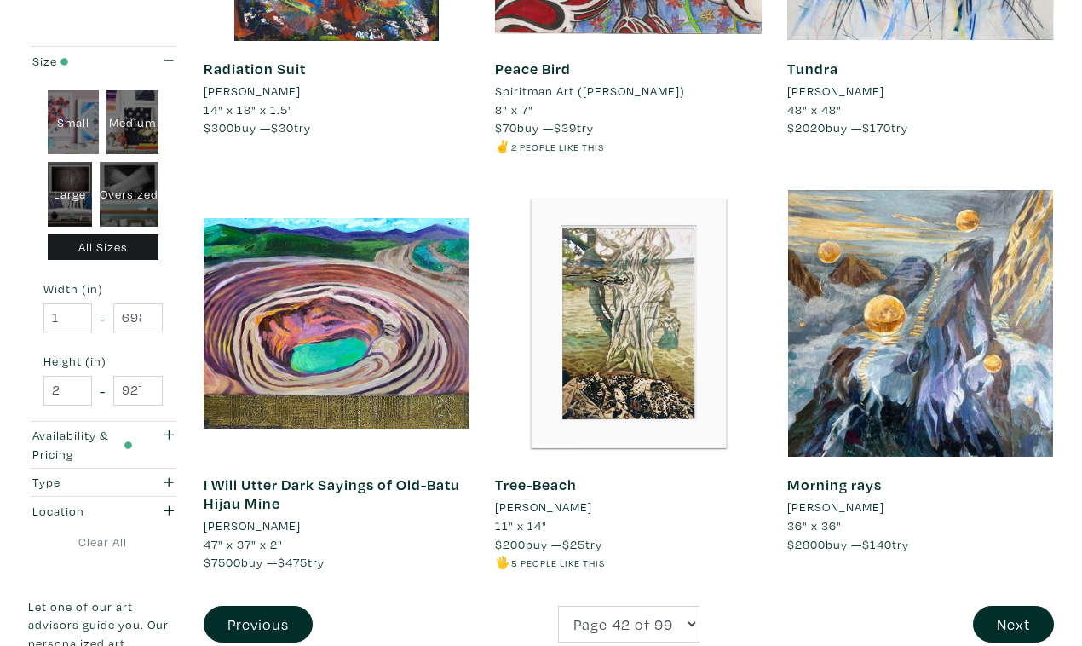
scroll to position [3122, 0]
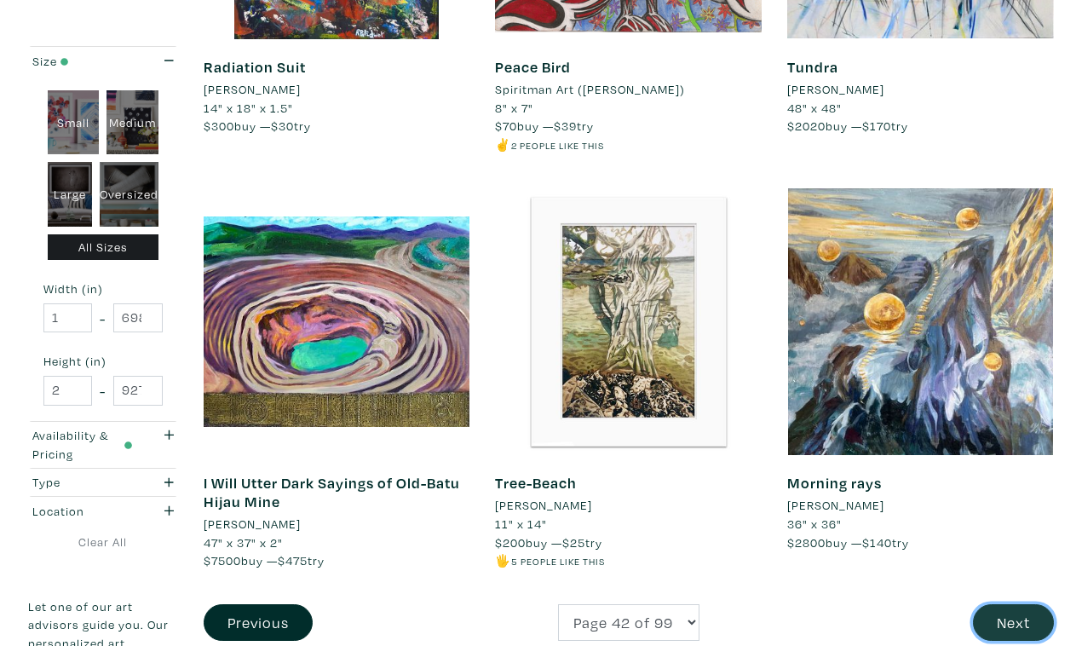
click at [1014, 604] on button "Next" at bounding box center [1013, 622] width 81 height 37
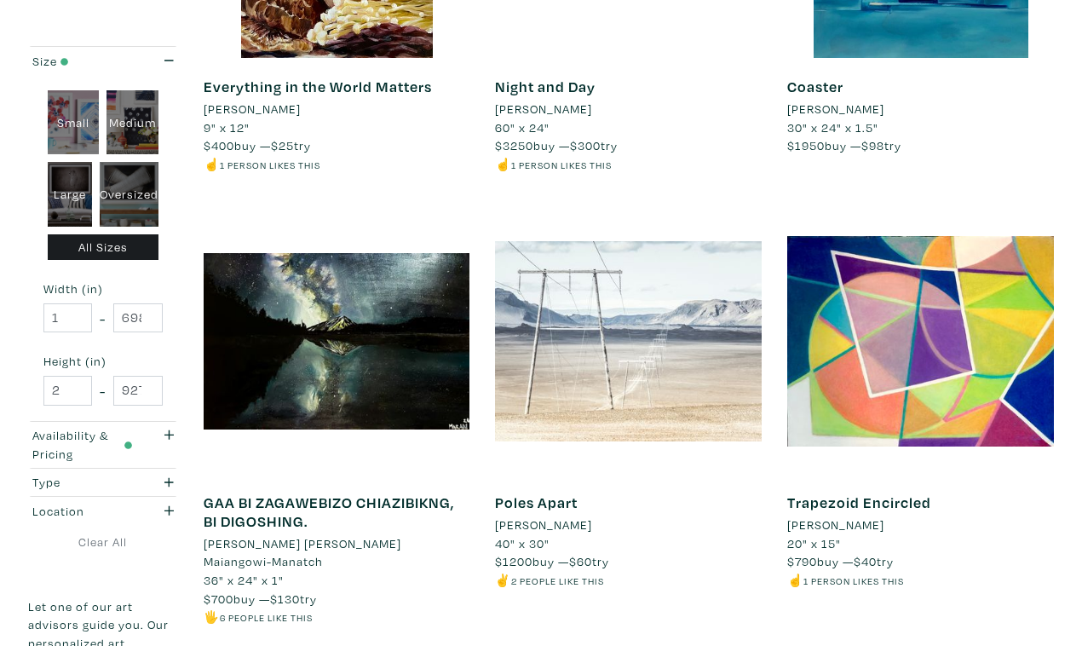
scroll to position [3067, 0]
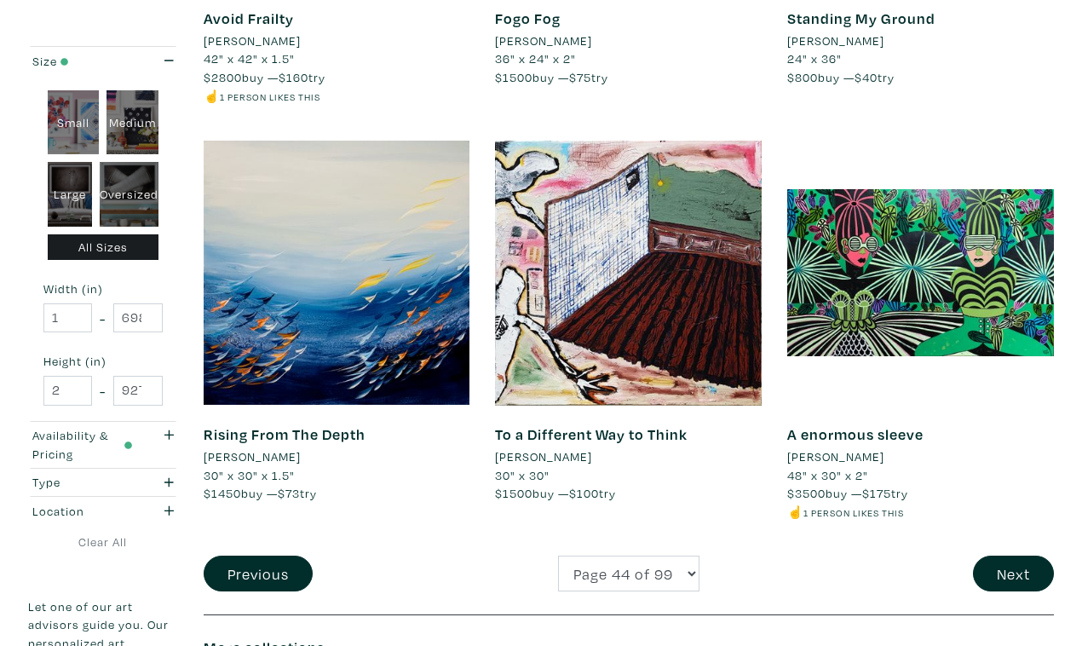
scroll to position [3191, 0]
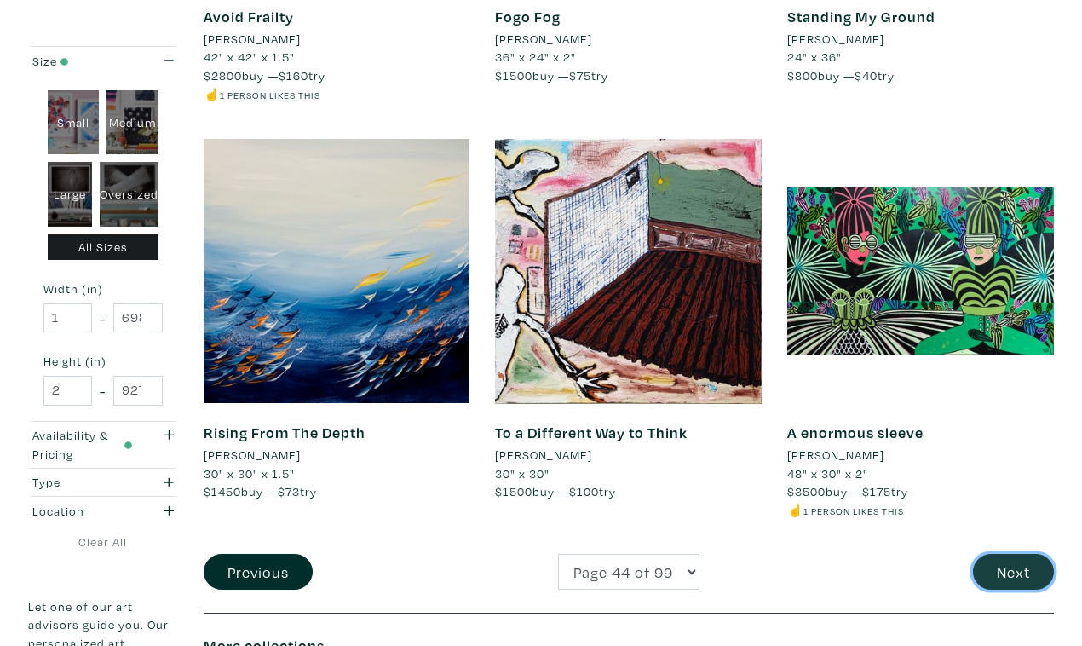
click at [1027, 554] on button "Next" at bounding box center [1013, 572] width 81 height 37
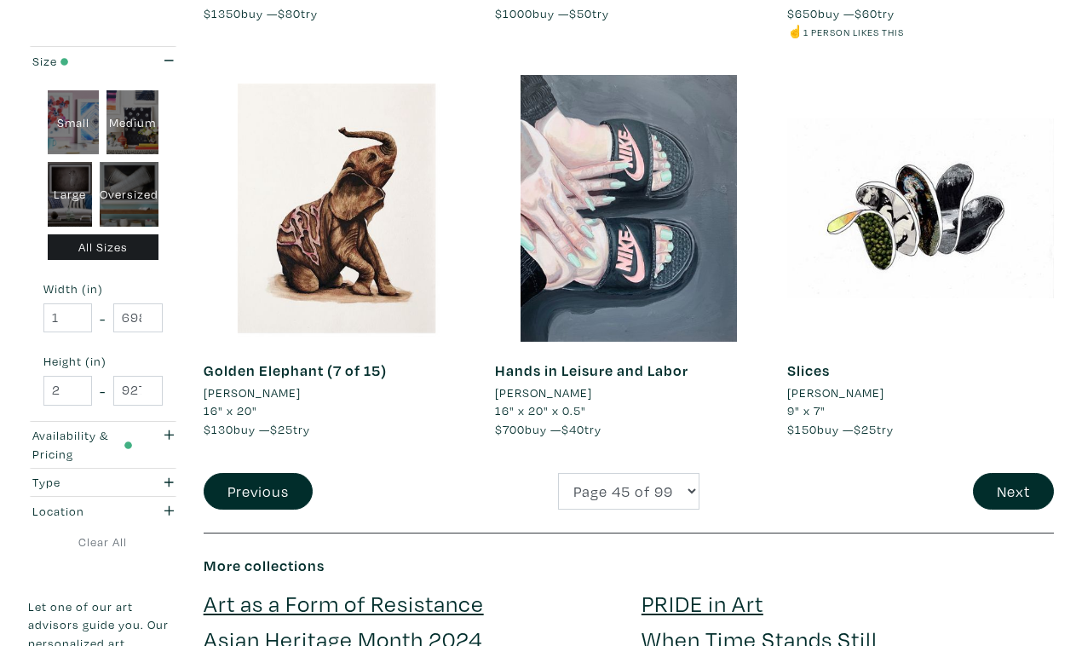
scroll to position [3220, 0]
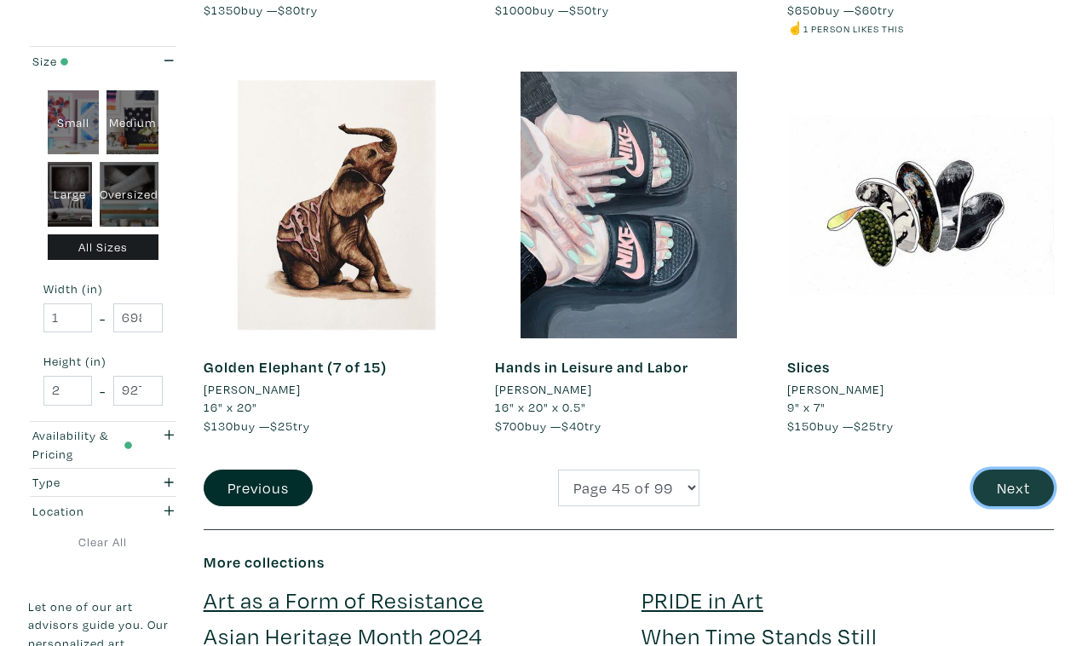
click at [1016, 469] on button "Next" at bounding box center [1013, 487] width 81 height 37
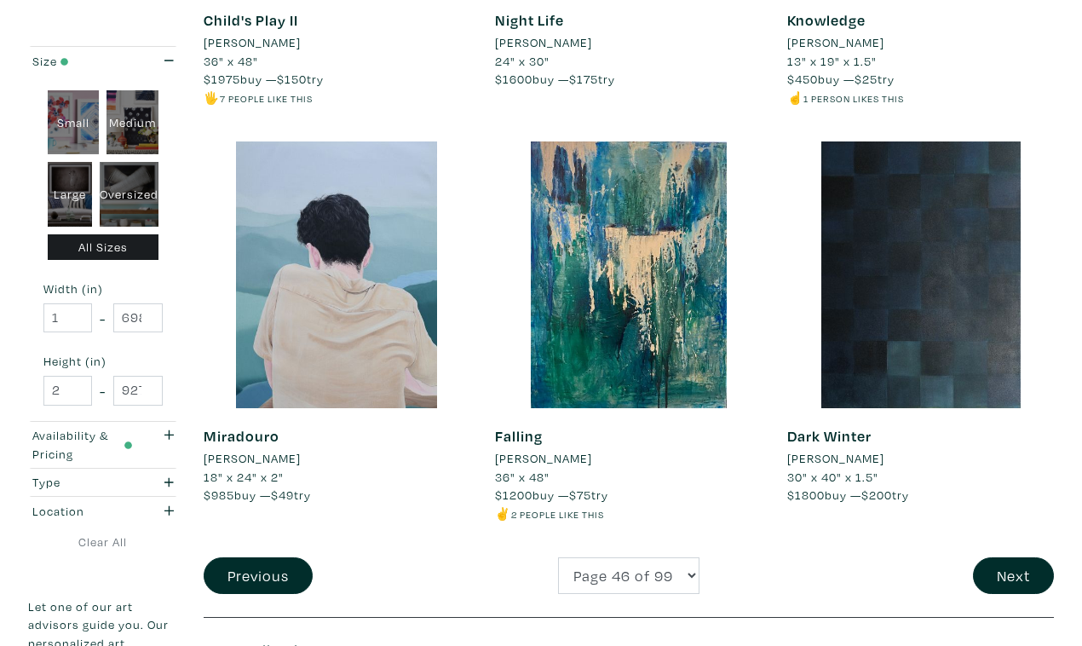
scroll to position [3138, 0]
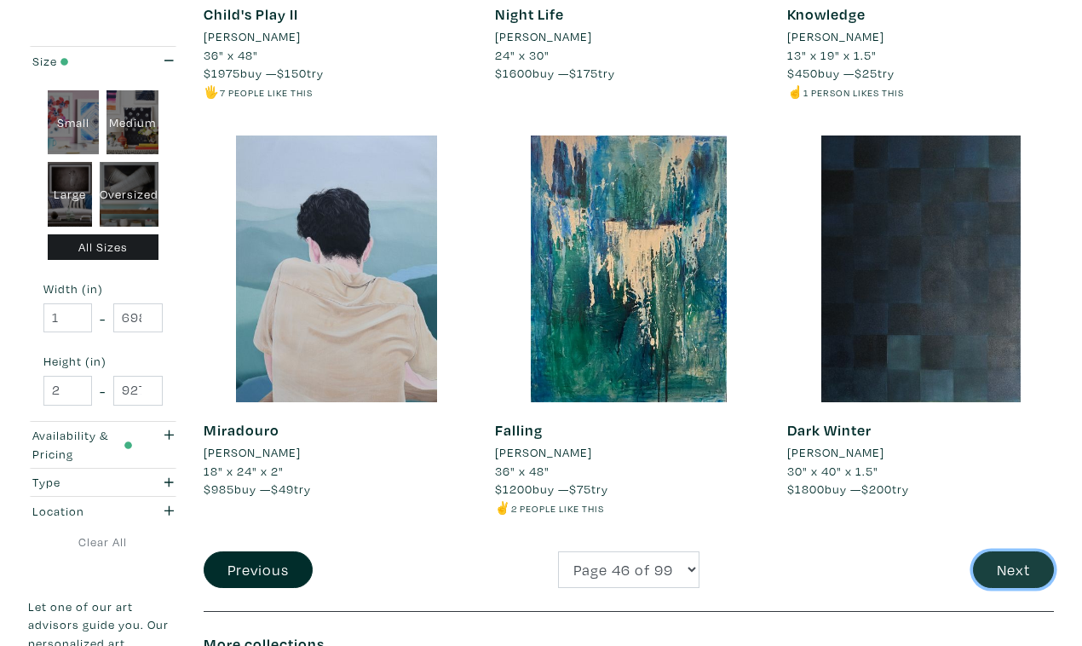
click at [1015, 551] on button "Next" at bounding box center [1013, 569] width 81 height 37
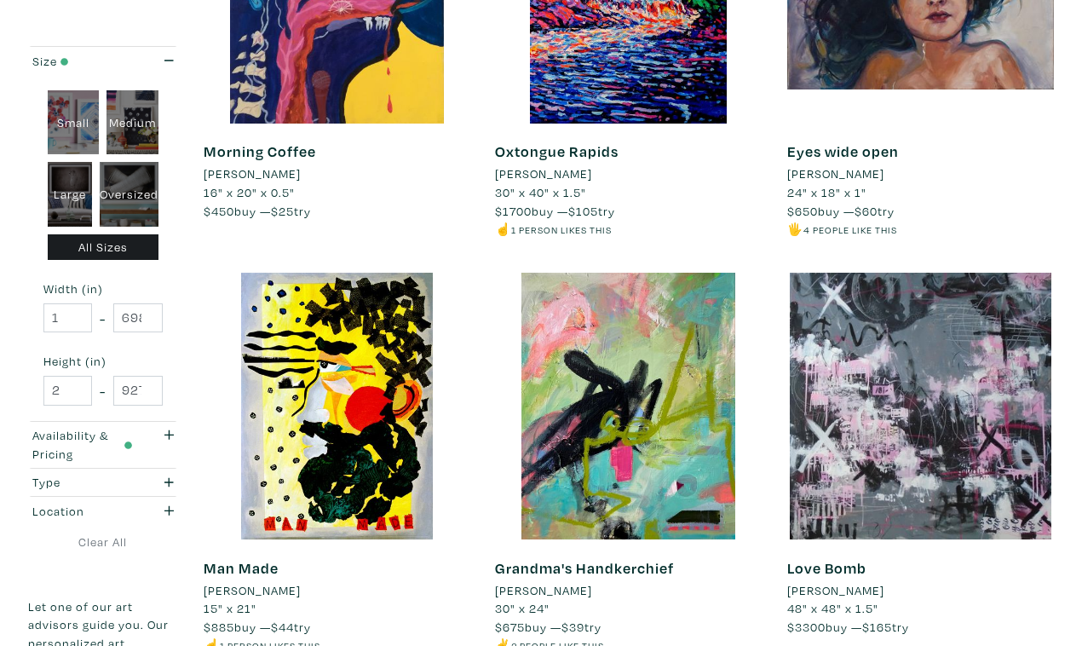
scroll to position [2990, 0]
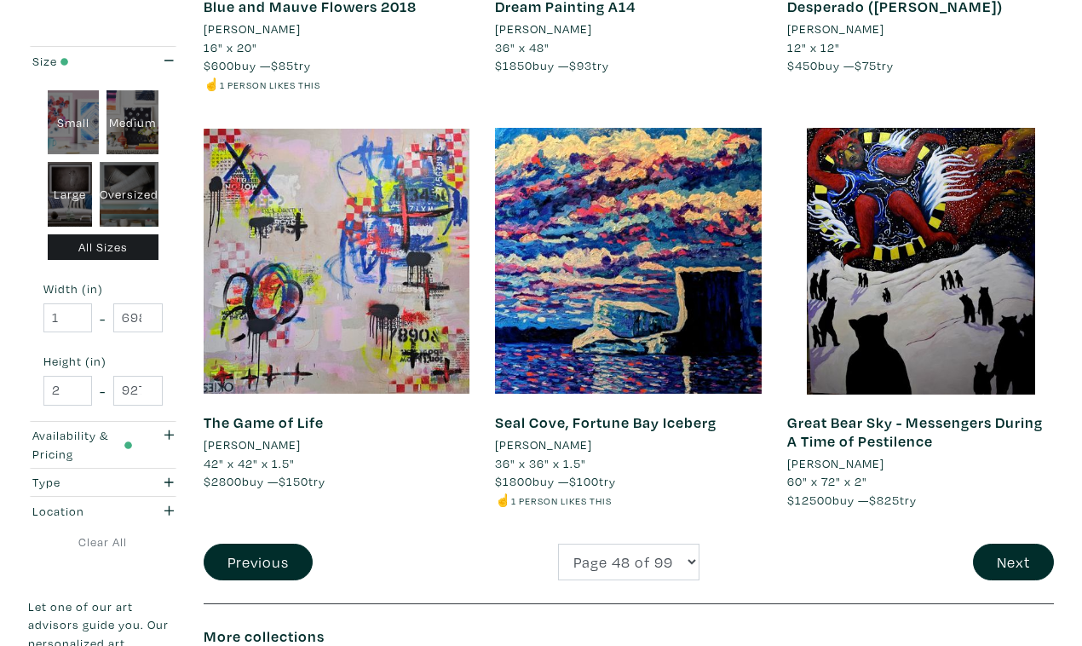
scroll to position [3146, 0]
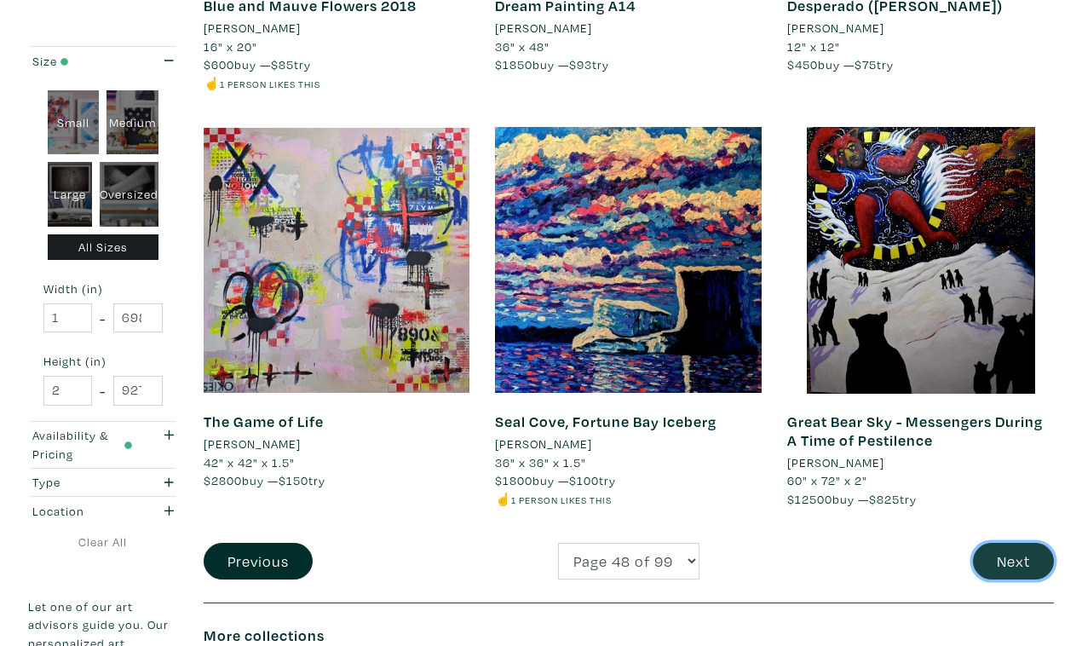
click at [1020, 543] on button "Next" at bounding box center [1013, 561] width 81 height 37
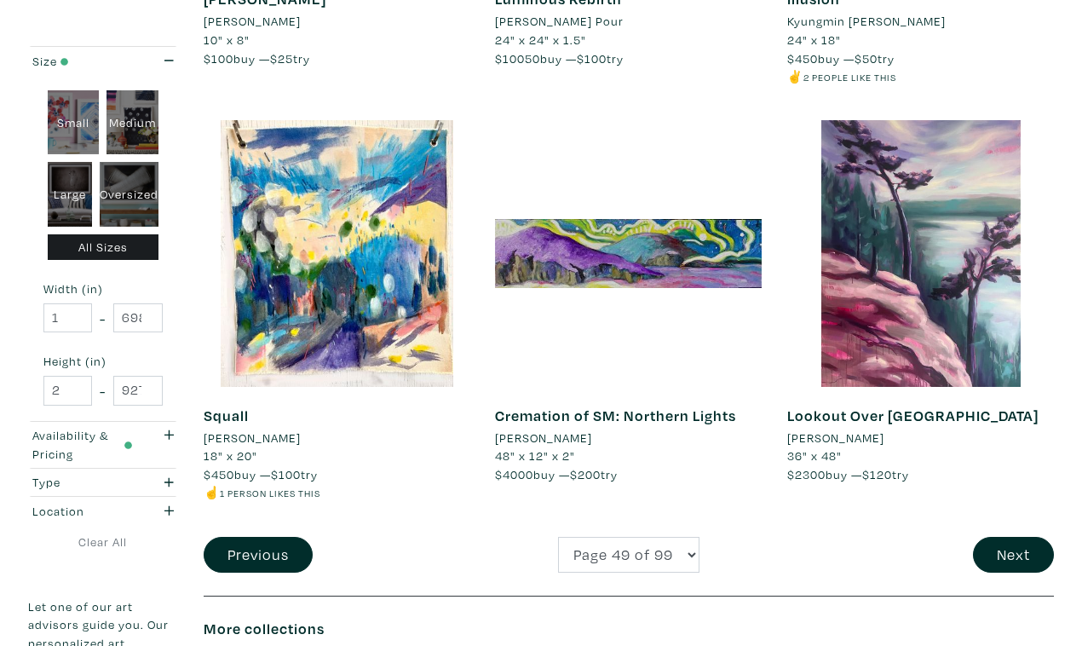
scroll to position [3153, 0]
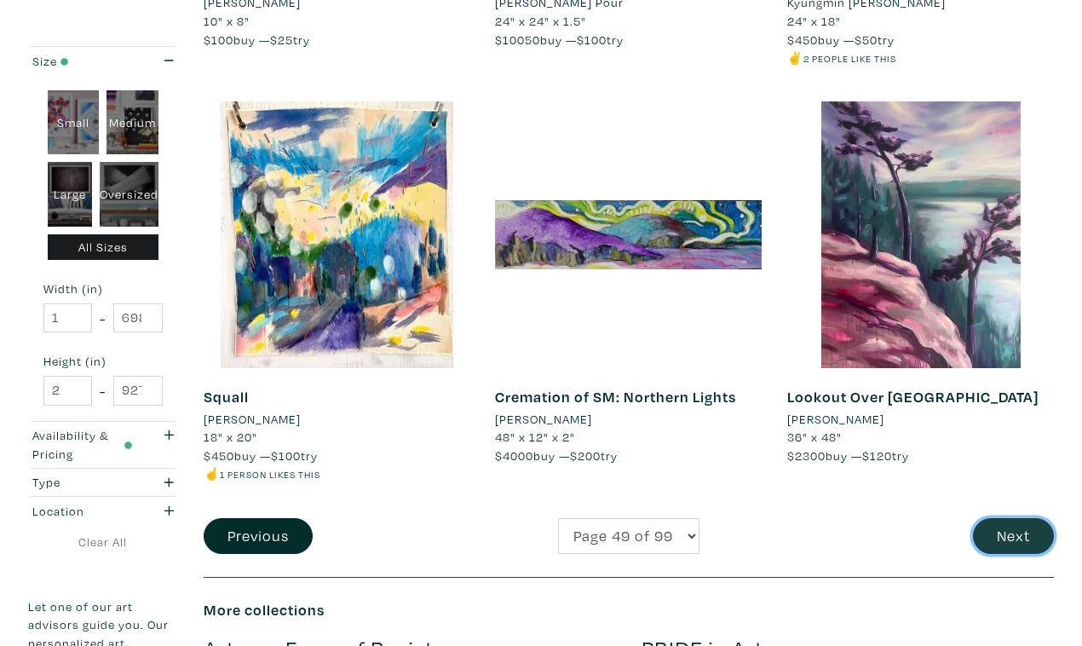
click at [1014, 518] on button "Next" at bounding box center [1013, 536] width 81 height 37
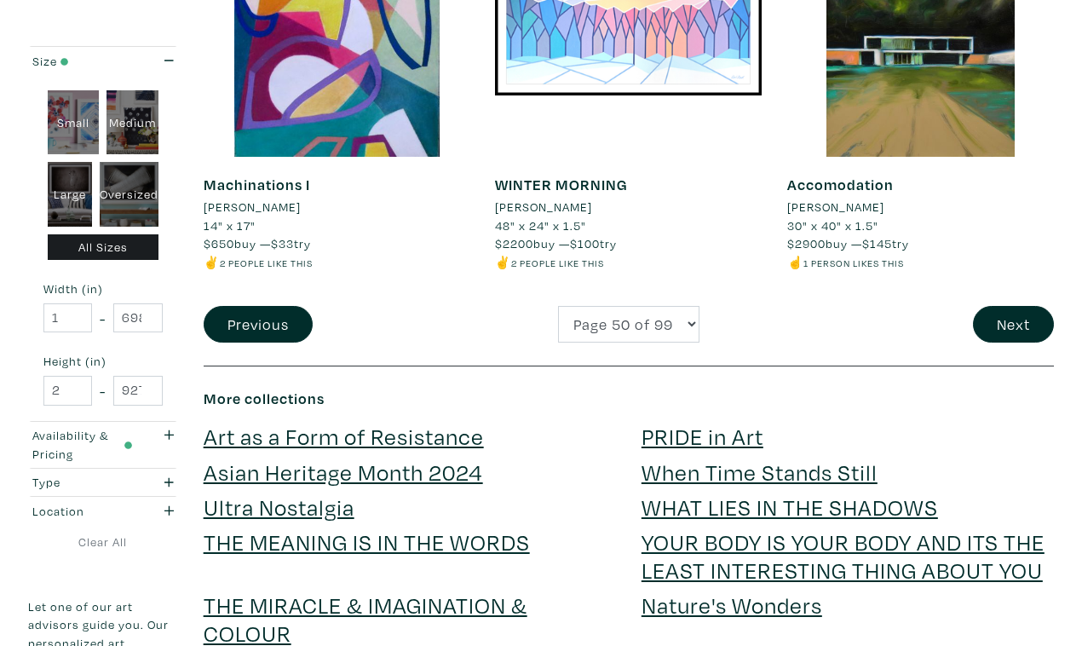
scroll to position [3386, 0]
